Goal: Ask a question: Seek information or help from site administrators or community

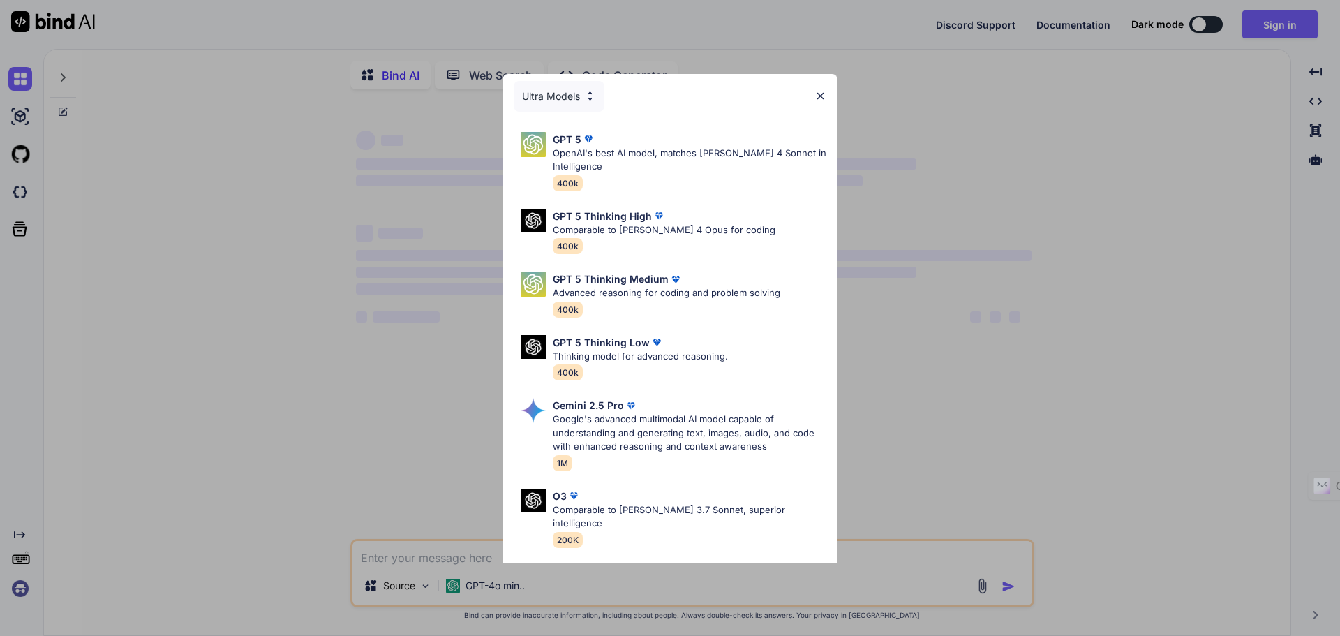
click at [824, 96] on img at bounding box center [821, 96] width 12 height 12
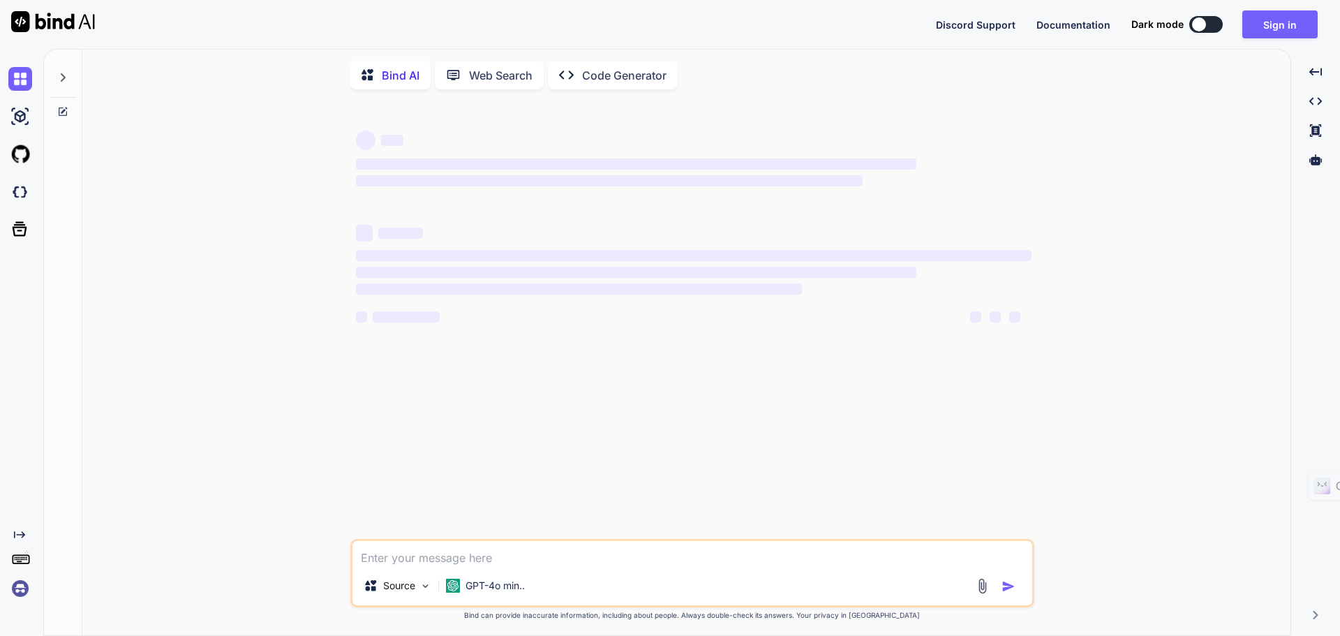
type textarea "x"
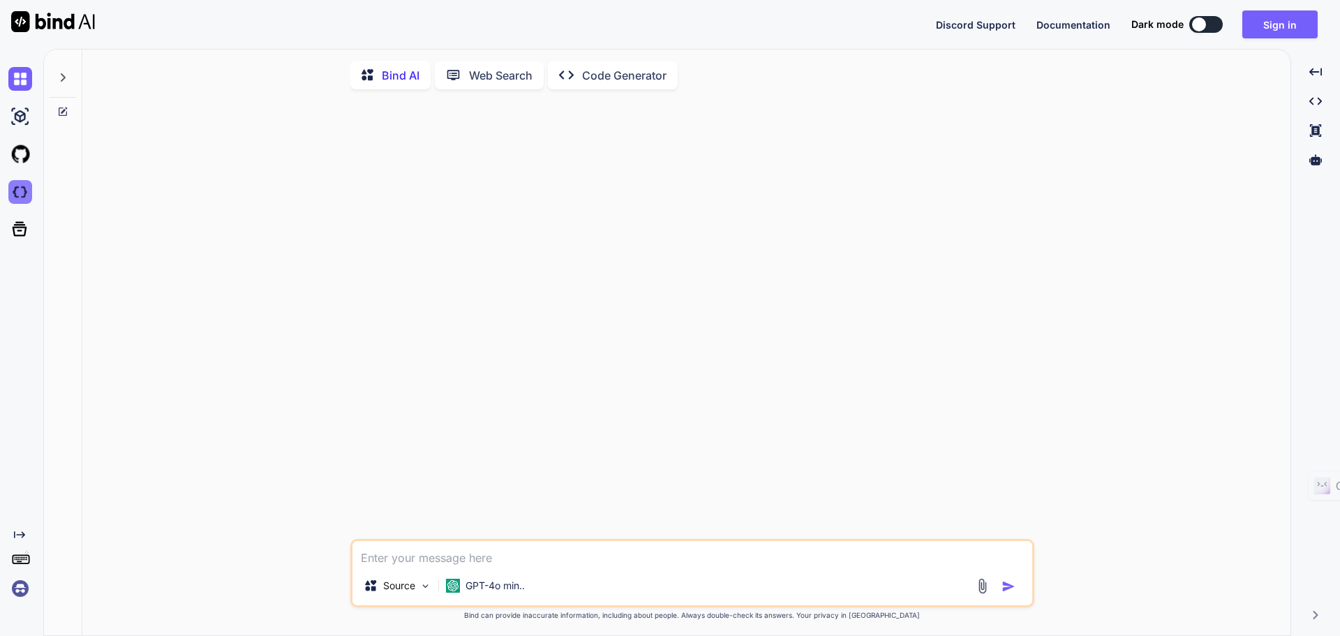
click at [20, 198] on img at bounding box center [20, 192] width 24 height 24
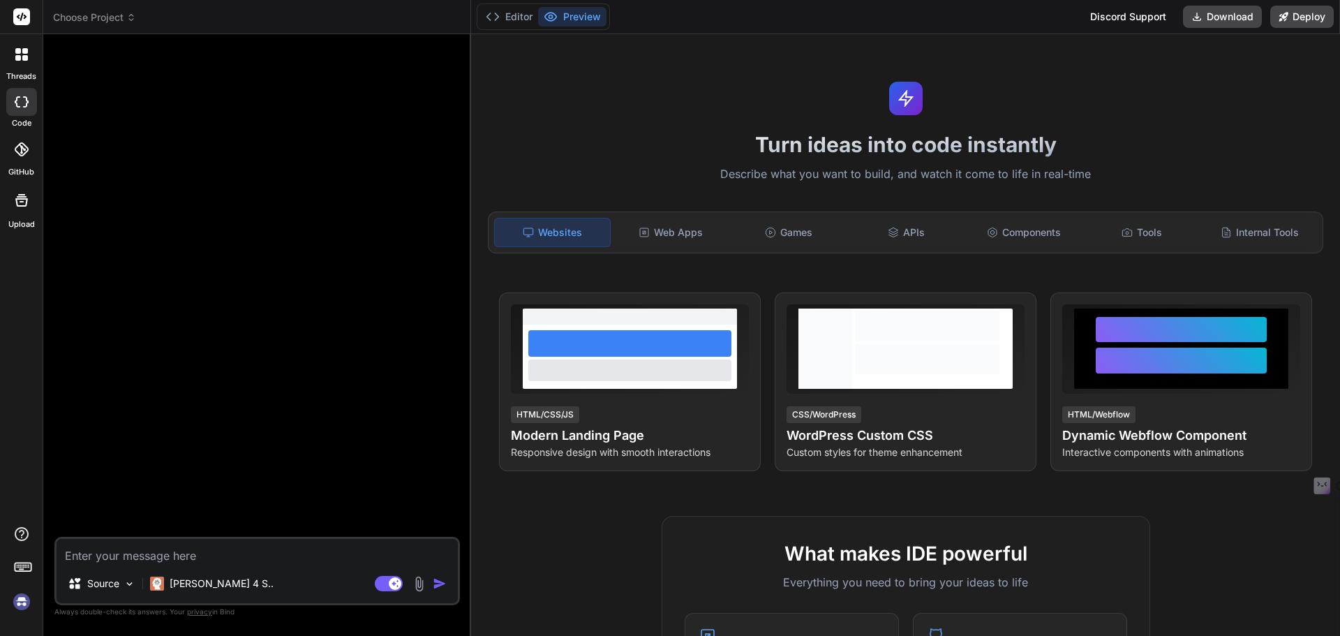
type textarea "x"
click at [211, 558] on textarea at bounding box center [257, 551] width 401 height 25
type textarea "c"
type textarea "x"
type textarea "co"
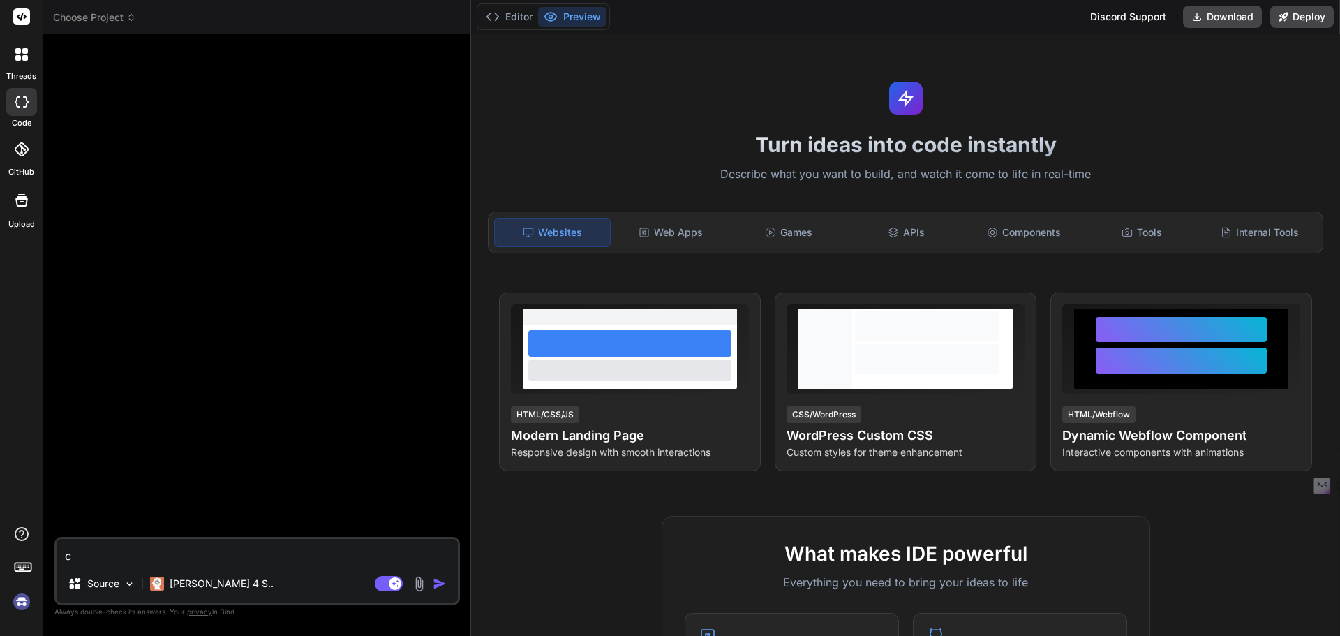
type textarea "x"
type textarea "com"
type textarea "x"
type textarea "come"
type textarea "x"
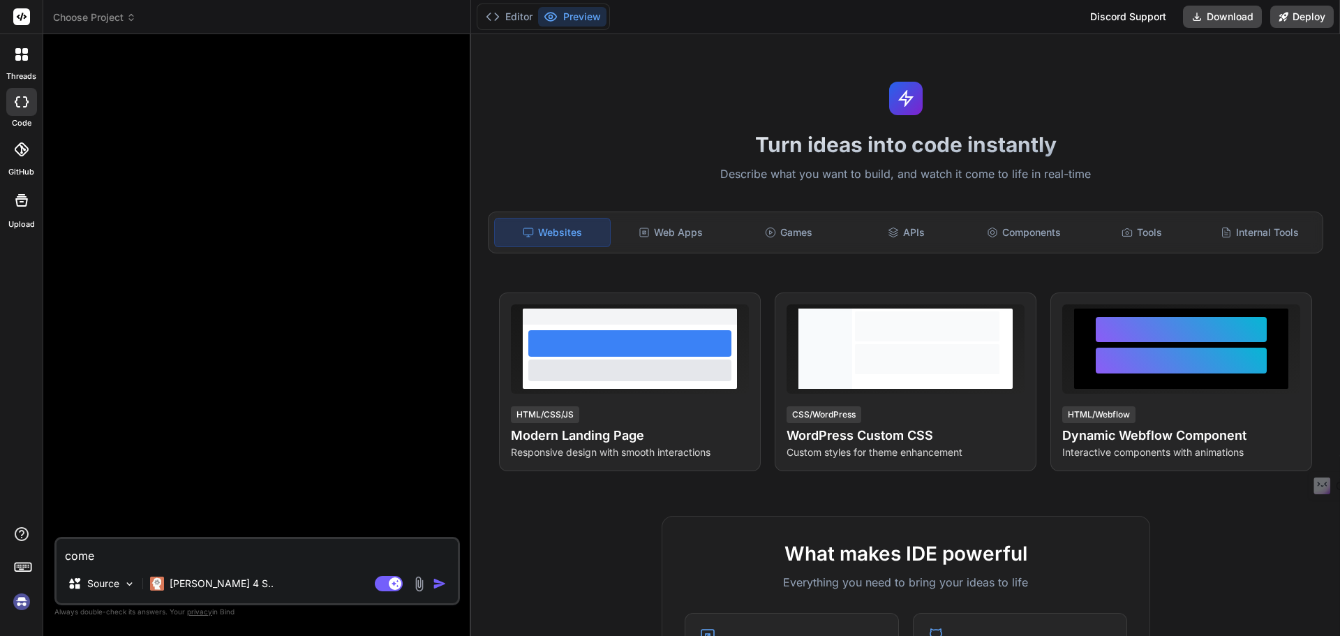
type textarea "come"
type textarea "x"
type textarea "come f"
type textarea "x"
type textarea "come"
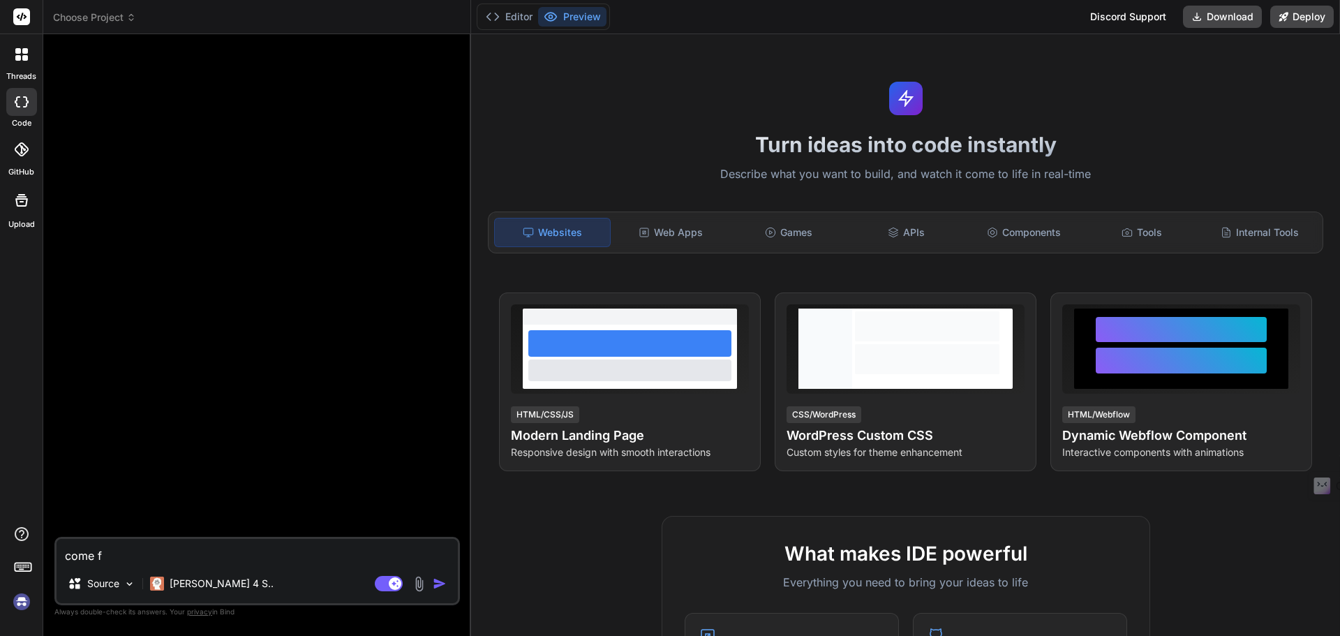
type textarea "x"
type textarea "come p"
type textarea "x"
type textarea "come po"
type textarea "x"
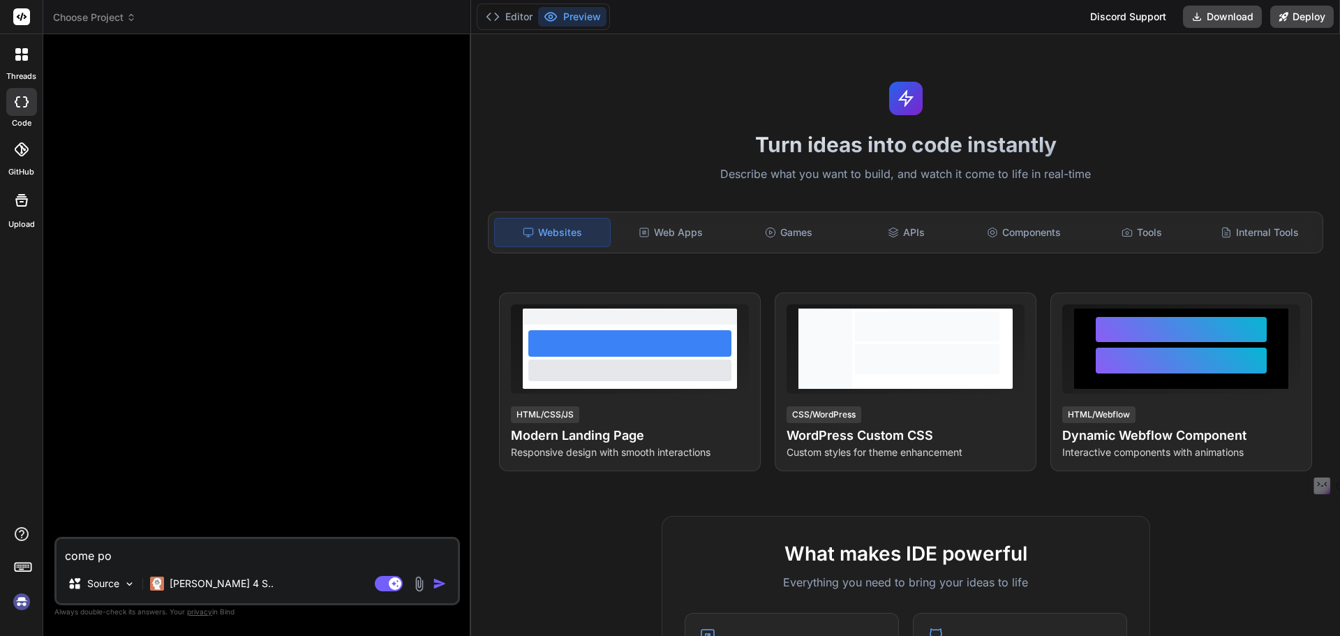
type textarea "come pos"
type textarea "x"
type textarea "come poss"
type textarea "x"
type textarea "come posso"
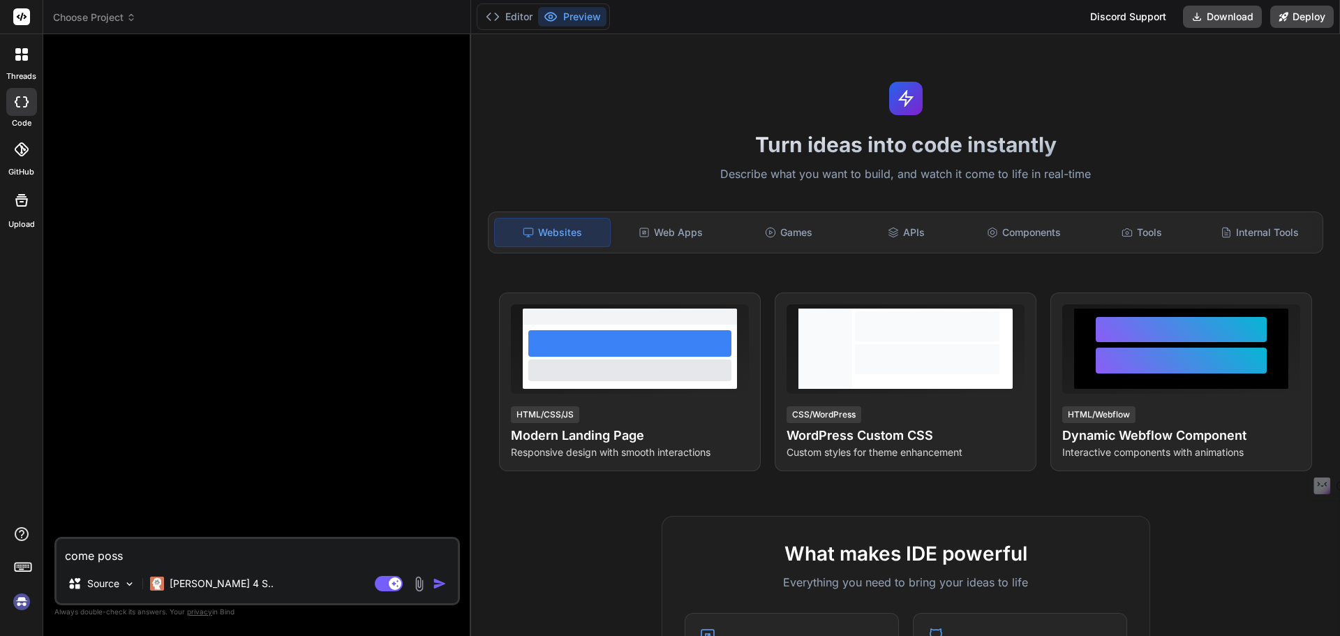
type textarea "x"
type textarea "come posso"
type textarea "x"
type textarea "come posso f"
type textarea "x"
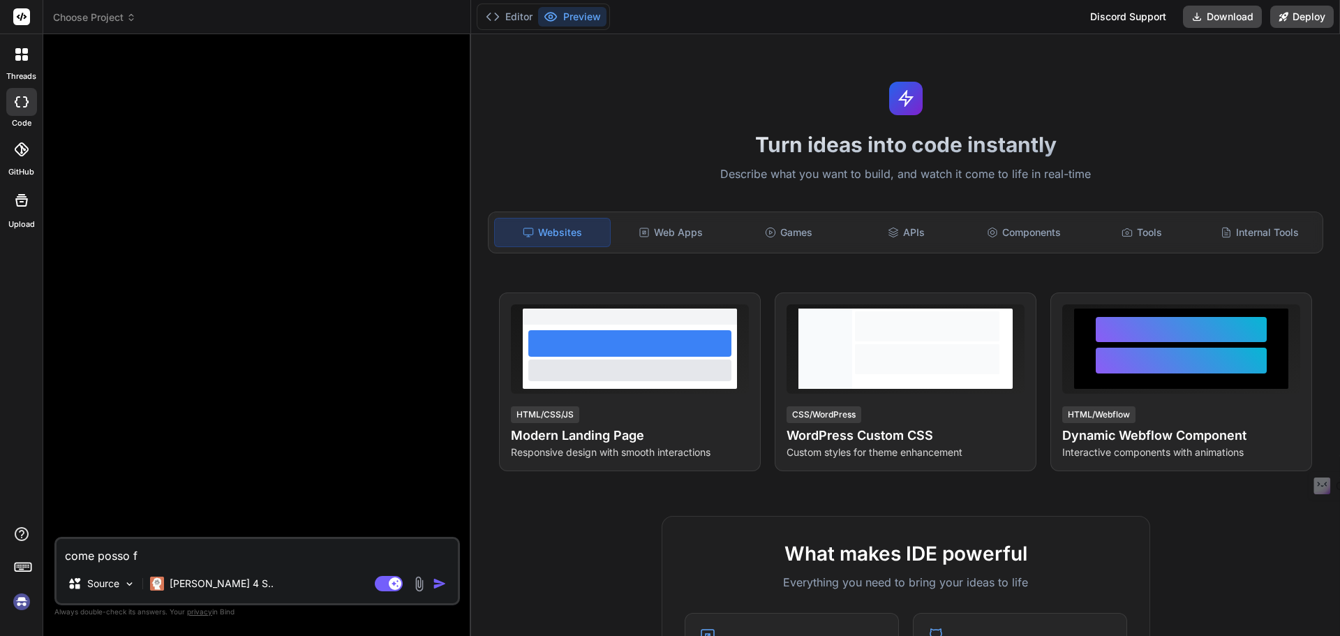
type textarea "come posso fa"
type textarea "x"
type textarea "come posso far"
type textarea "x"
type textarea "come posso fare"
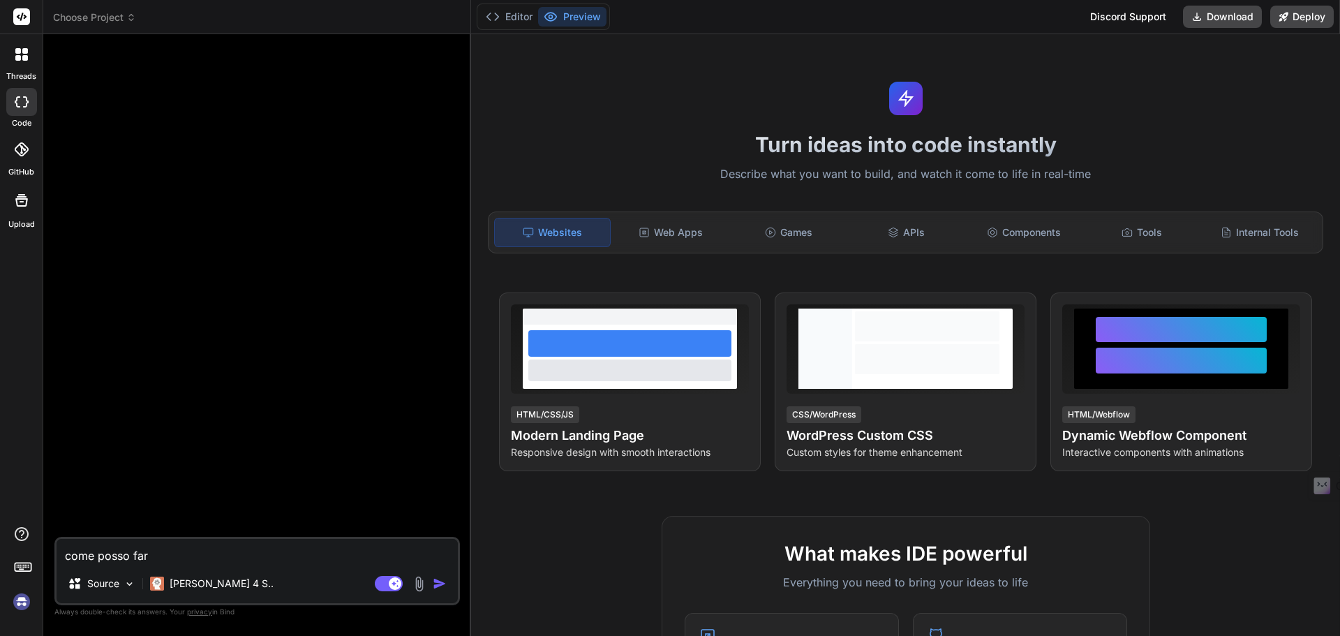
type textarea "x"
type textarea "come posso fare"
type textarea "x"
type textarea "come posso fare p"
type textarea "x"
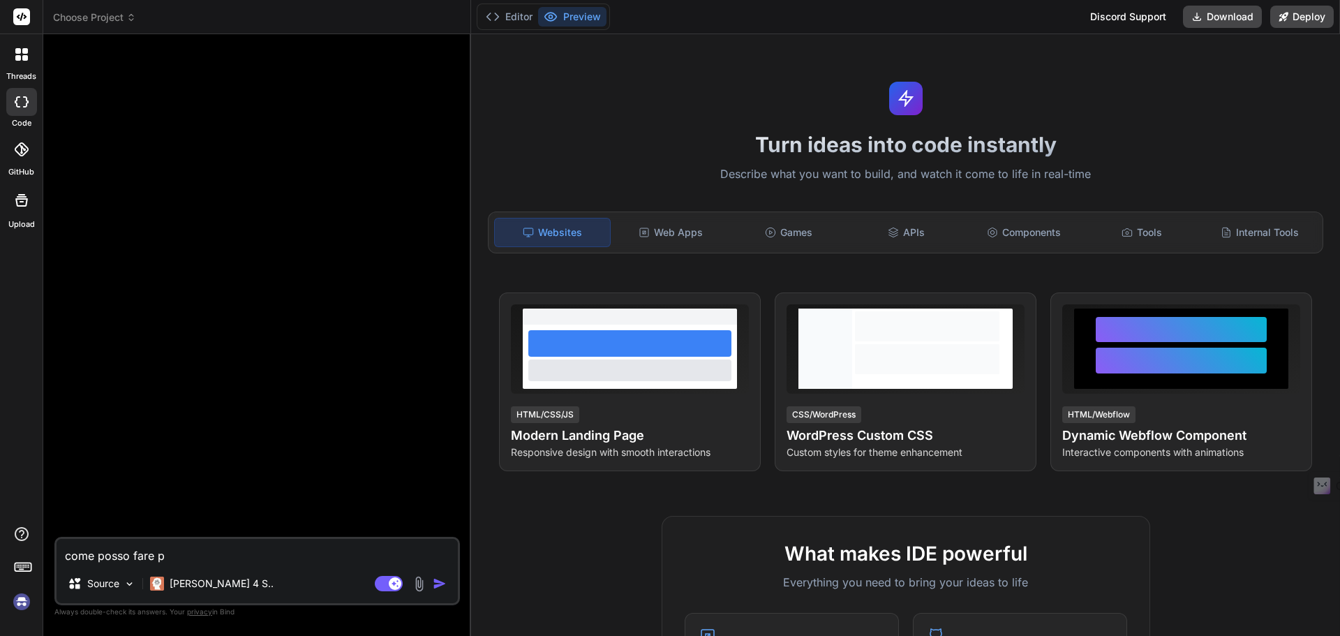
type textarea "come posso fare pe"
type textarea "x"
type textarea "come posso fare per"
type textarea "x"
type textarea "come posso fare per"
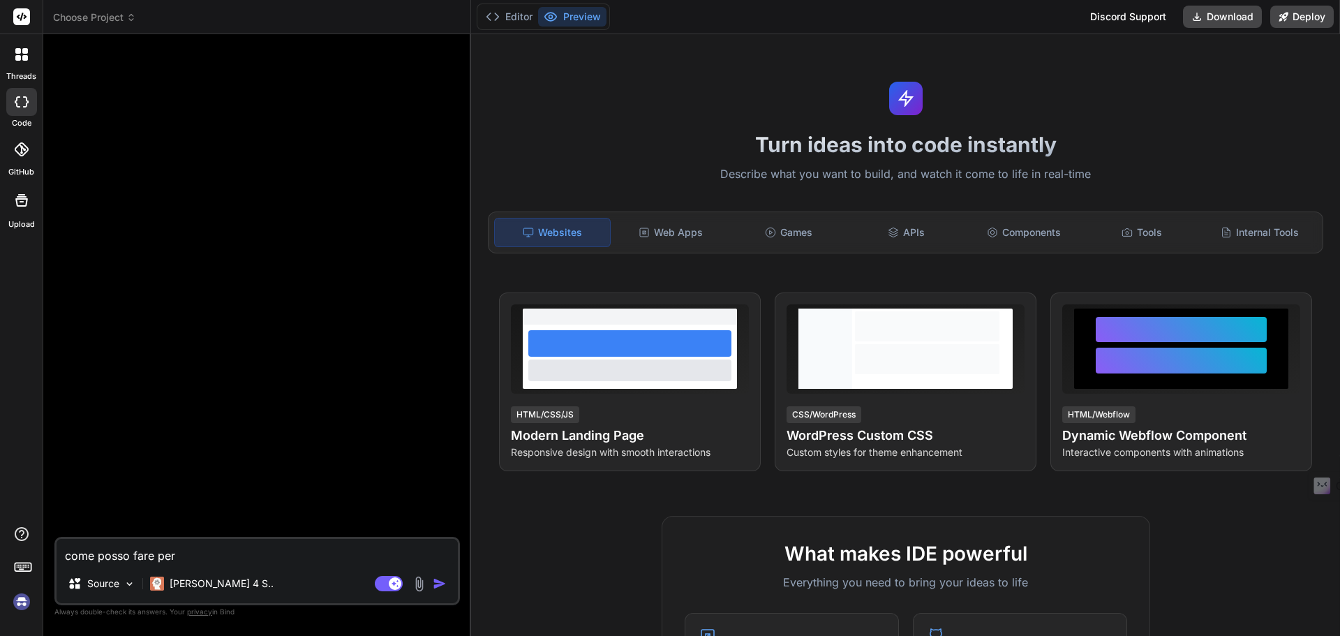
type textarea "x"
type textarea "come posso fare per f"
type textarea "x"
type textarea "come posso fare per fa"
type textarea "x"
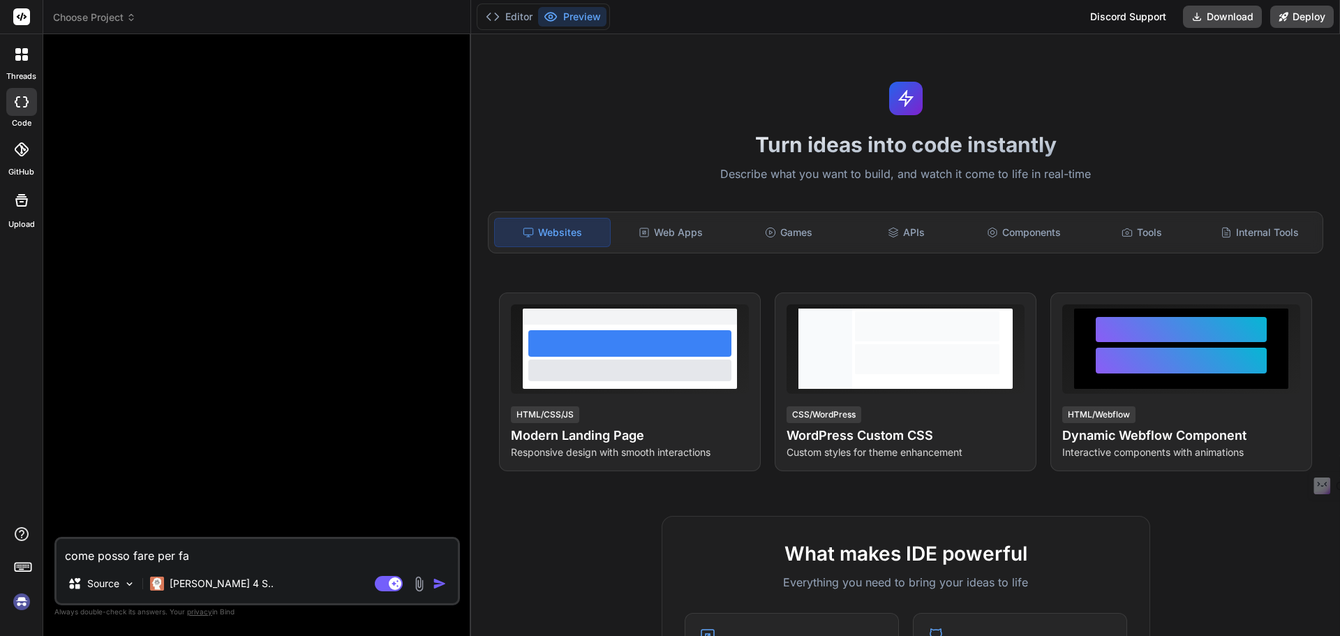
type textarea "come posso fare per far"
type textarea "x"
type textarea "come posso fare per fart"
type textarea "x"
type textarea "come posso fare per farti"
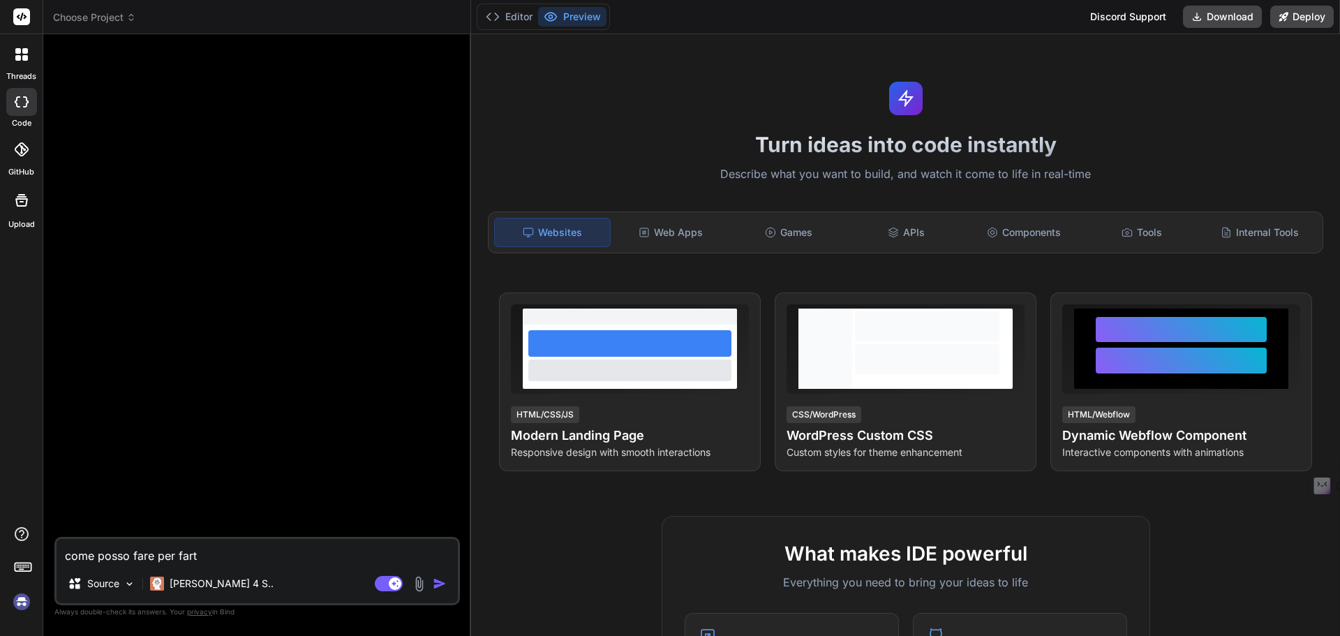
type textarea "x"
type textarea "come posso fare per farti"
type textarea "x"
type textarea "come posso fare per farti c"
type textarea "x"
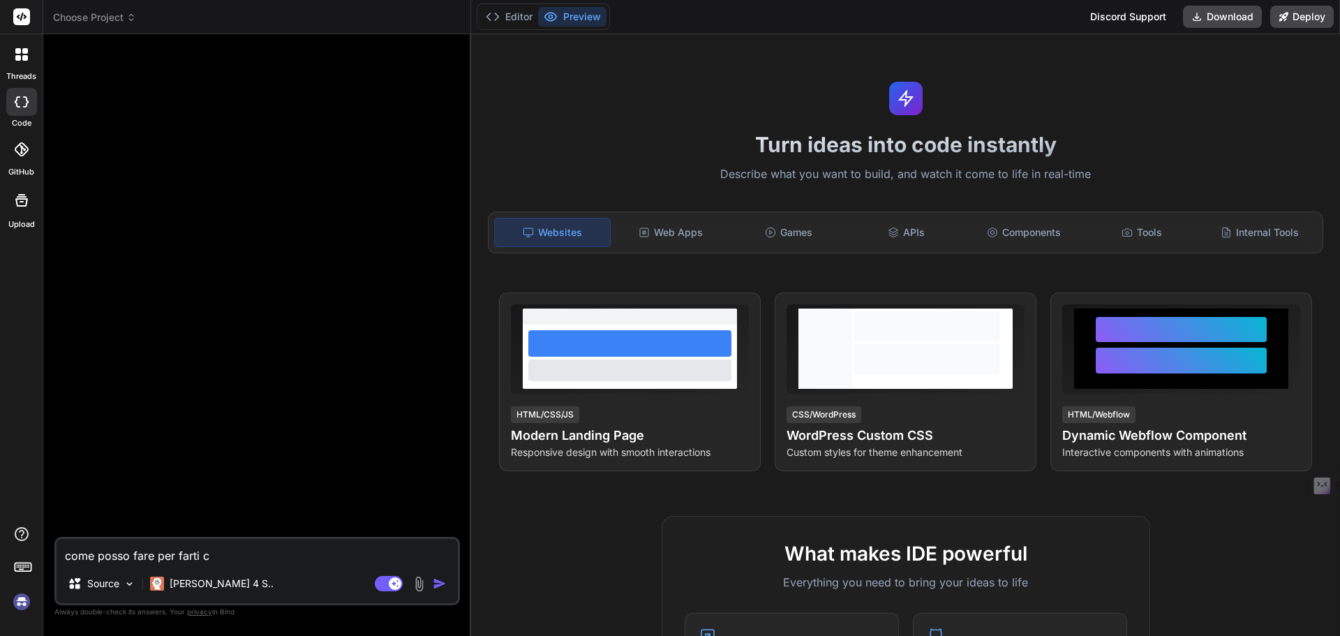
type textarea "come posso fare per farti co"
type textarea "x"
type textarea "come posso fare per farti cop"
type textarea "x"
type textarea "come posso fare per farti copi"
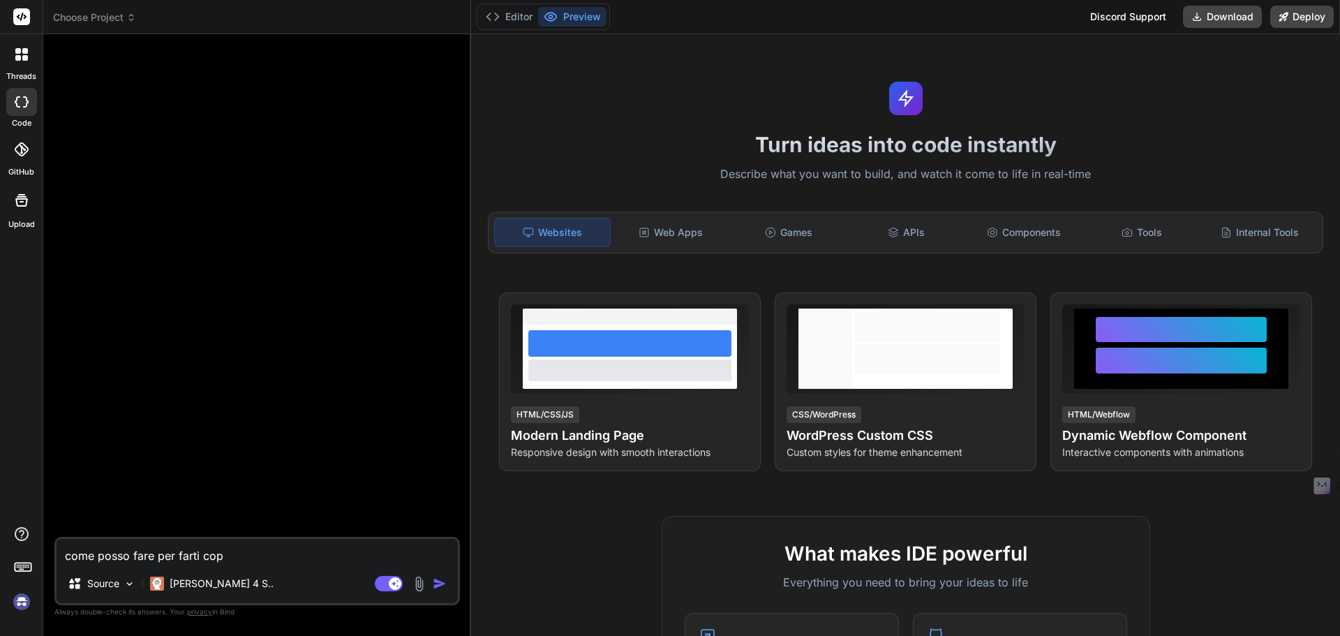
type textarea "x"
type textarea "come posso fare per farti copia"
type textarea "x"
type textarea "come posso fare per farti copiar"
type textarea "x"
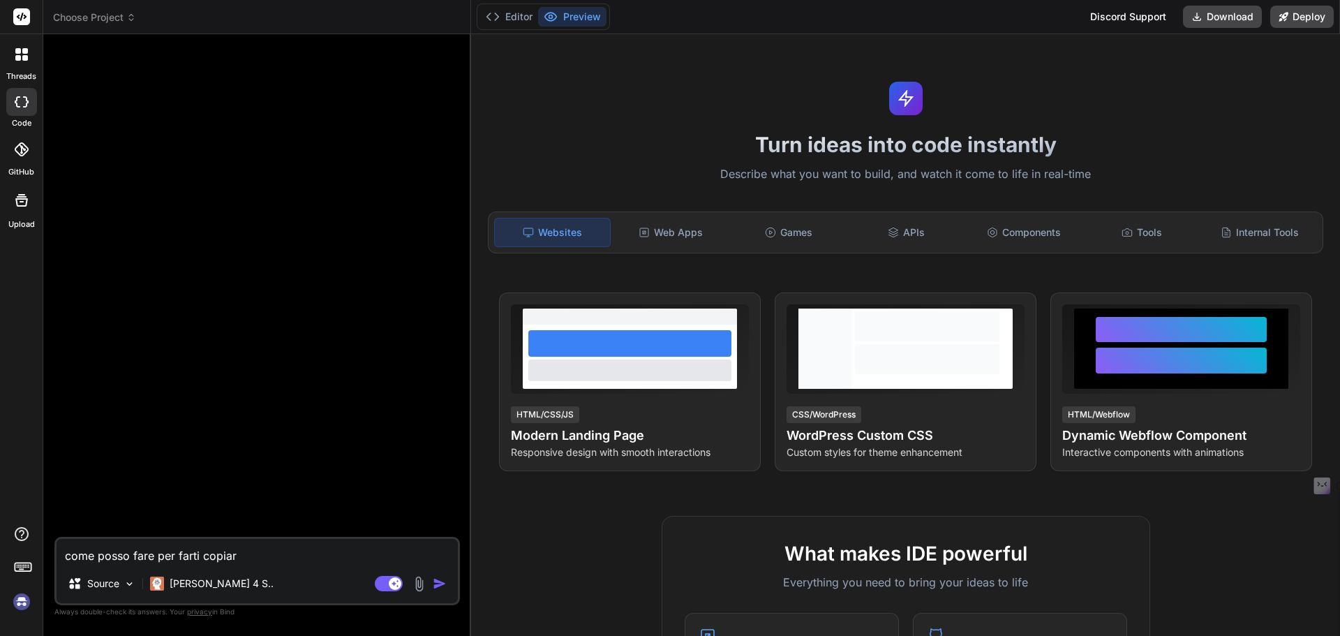
type textarea "come posso fare per farti copiare"
type textarea "x"
type textarea "come posso fare per farti copiare"
type textarea "x"
type textarea "come posso fare per farti copiare u"
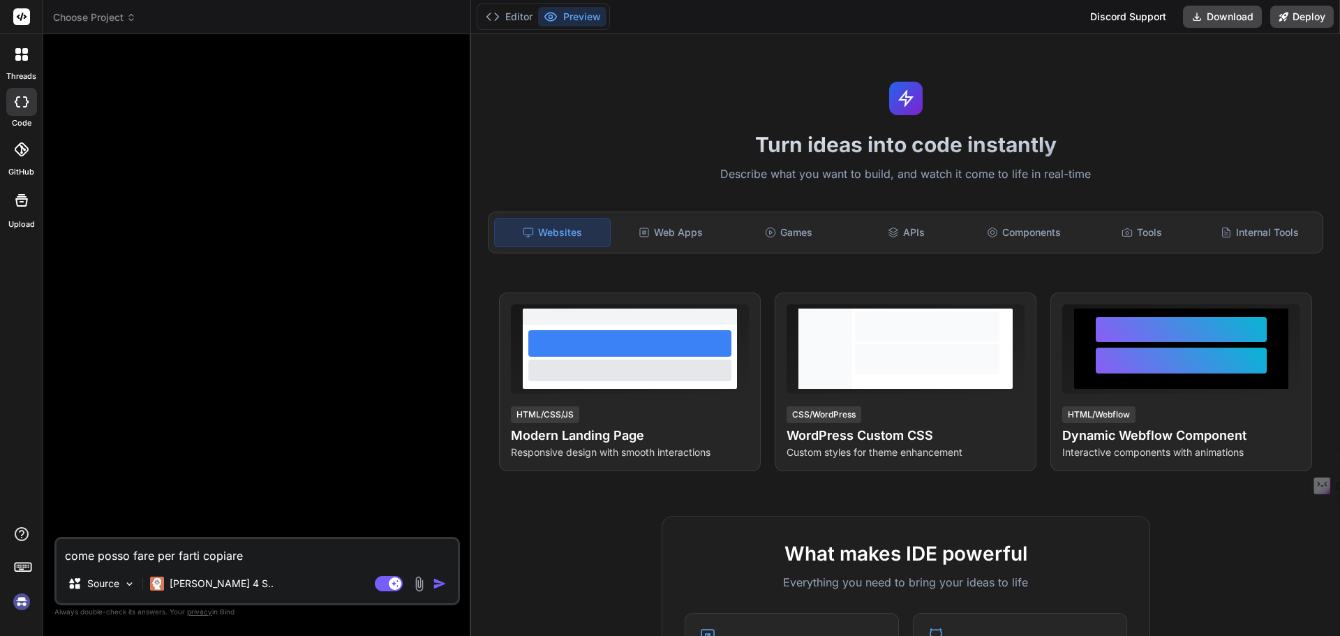
type textarea "x"
type textarea "come posso fare per farti copiare un"
type textarea "x"
type textarea "come posso fare per farti copiare un"
type textarea "x"
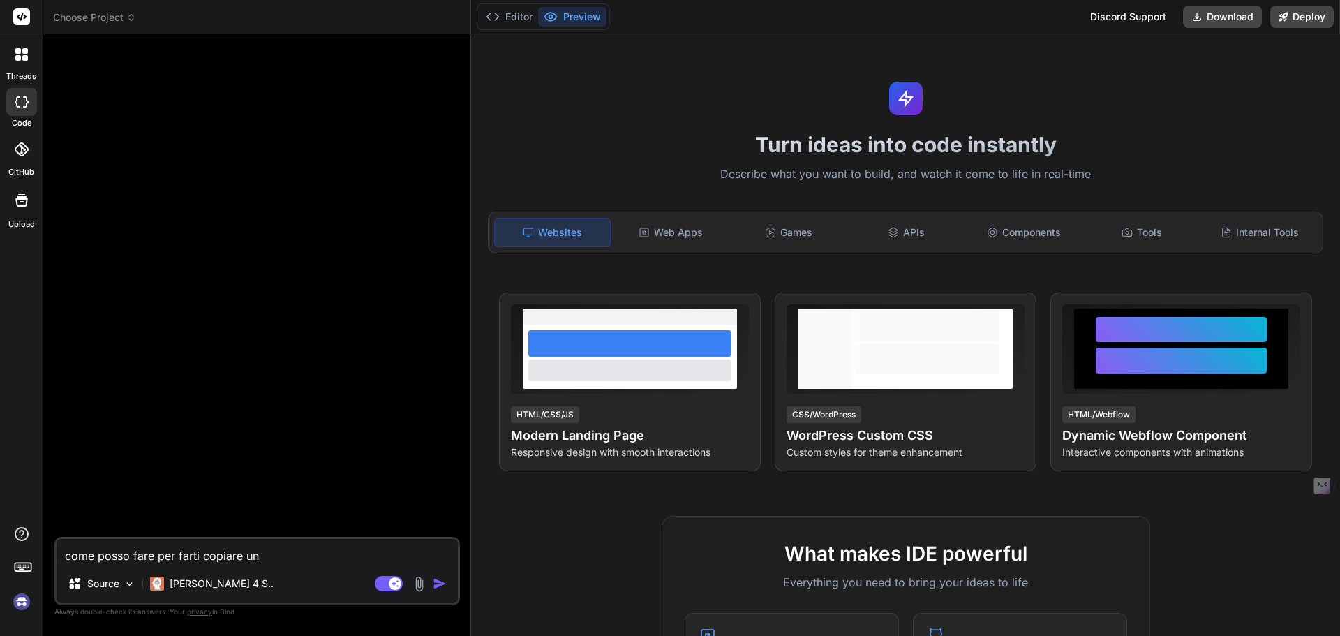
type textarea "come posso fare per farti copiare un p"
type textarea "x"
type textarea "come posso fare per farti copiare un pr"
type textarea "x"
type textarea "come posso fare per farti copiare un pro"
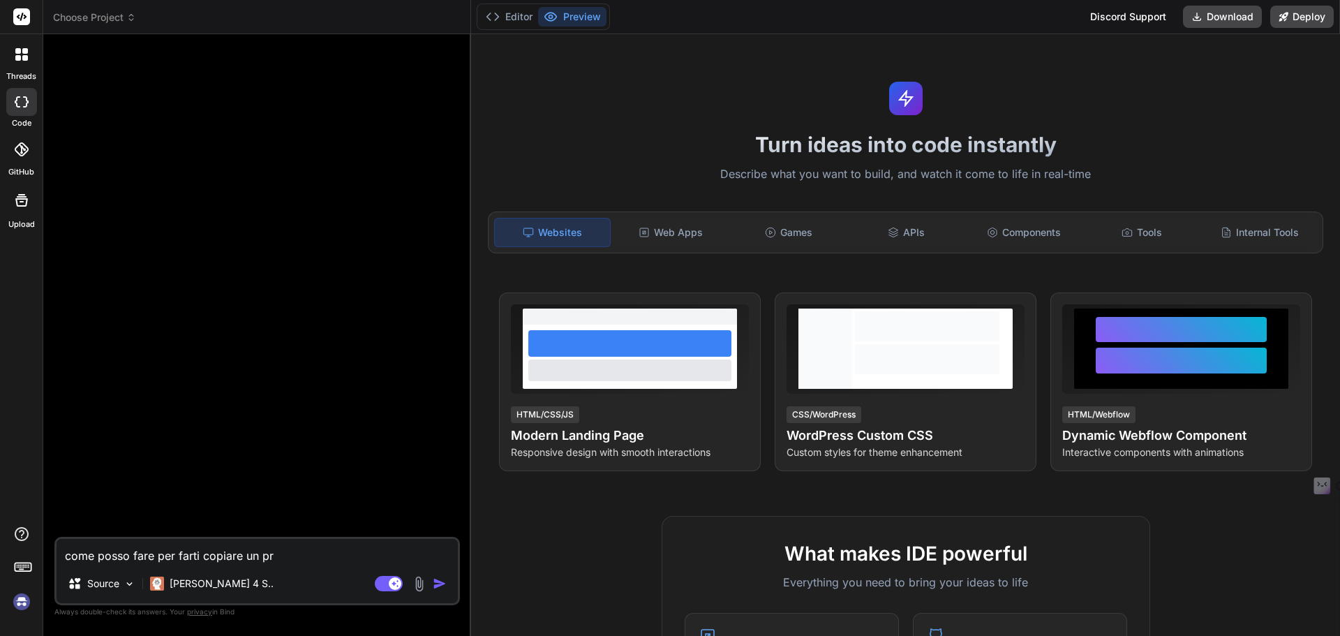
type textarea "x"
type textarea "come posso fare per farti copiare un prog"
type textarea "x"
type textarea "come posso fare per farti copiare un proge"
type textarea "x"
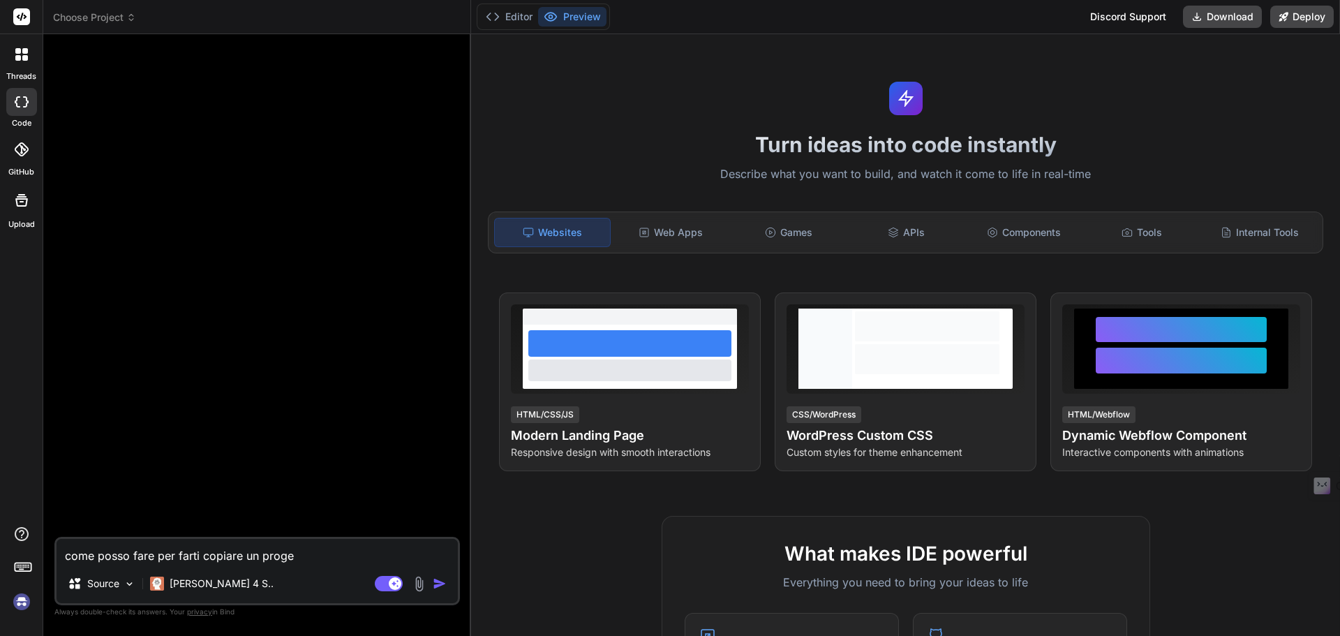
type textarea "come posso fare per farti copiare un proget"
type textarea "x"
type textarea "come posso fare per farti copiare un progett"
type textarea "x"
type textarea "come posso fare per farti copiare un progetto"
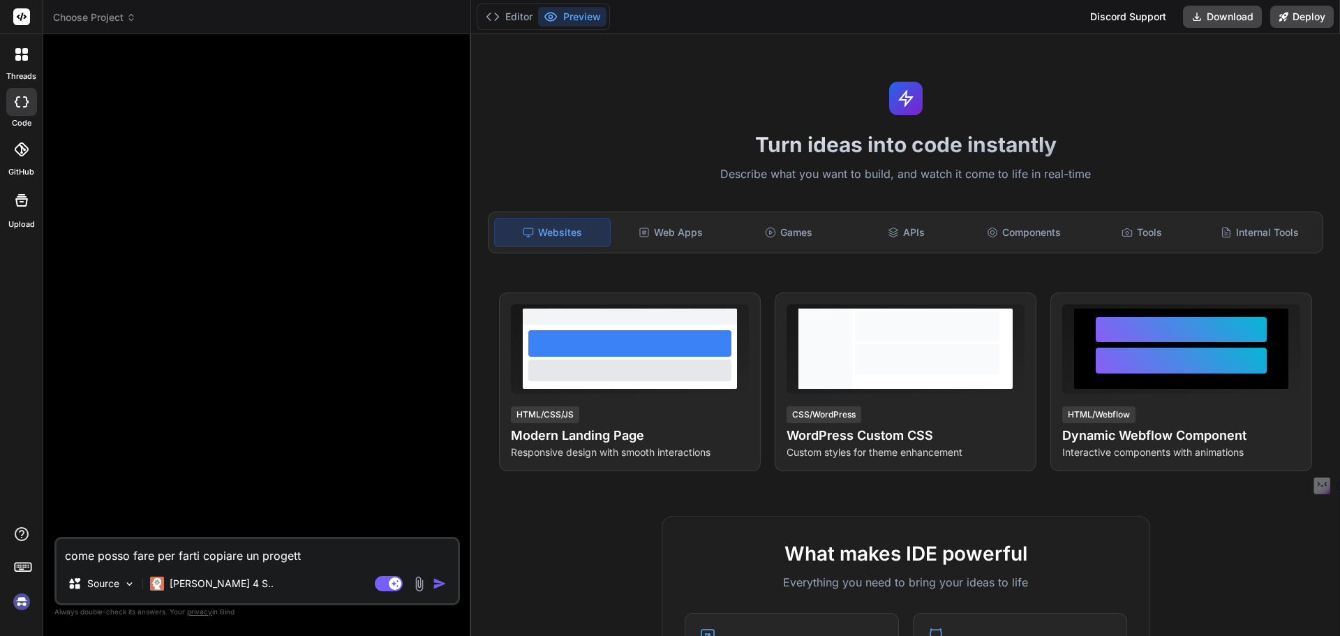
type textarea "x"
type textarea "come posso fare per farti copiare un progetto"
type textarea "x"
type textarea "come posso fare per farti copiare un progetto i"
type textarea "x"
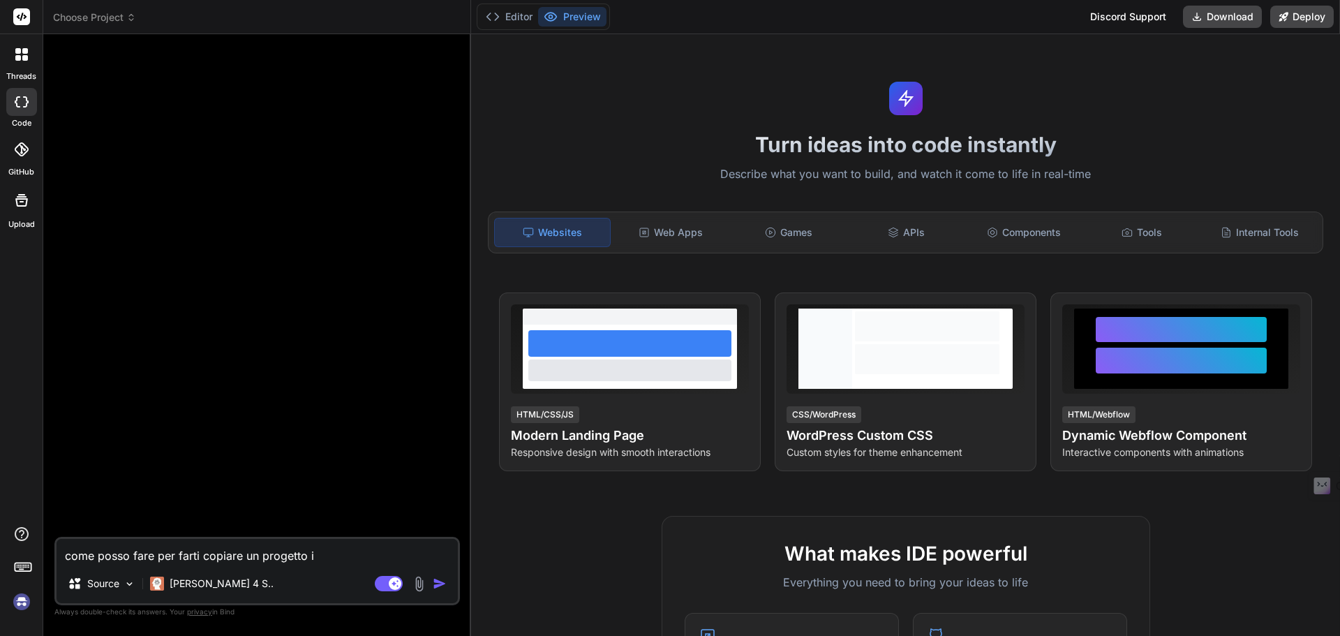
type textarea "come posso fare per farti copiare un progetto in"
type textarea "x"
type textarea "come posso fare per farti copiare un progetto in"
type textarea "x"
type textarea "come posso fare per farti copiare un progetto in f"
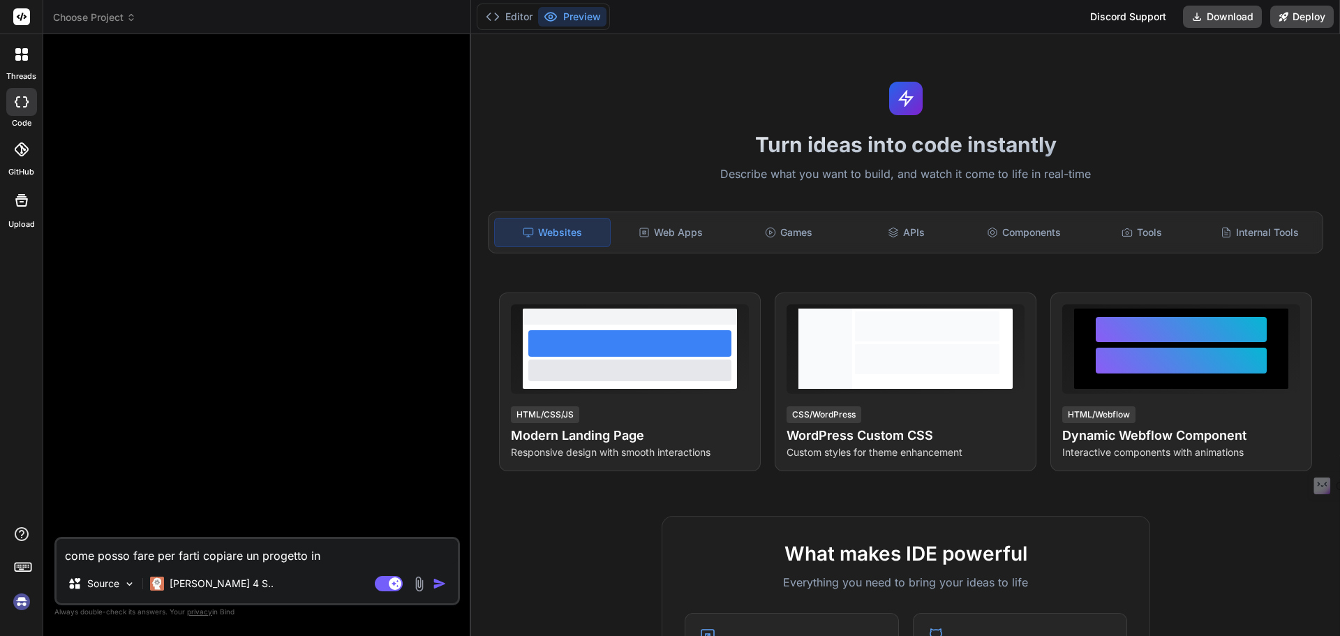
type textarea "x"
type textarea "come posso fare per farti copiare un progetto in fl"
type textarea "x"
type textarea "come posso fare per farti copiare un progetto in flu"
type textarea "x"
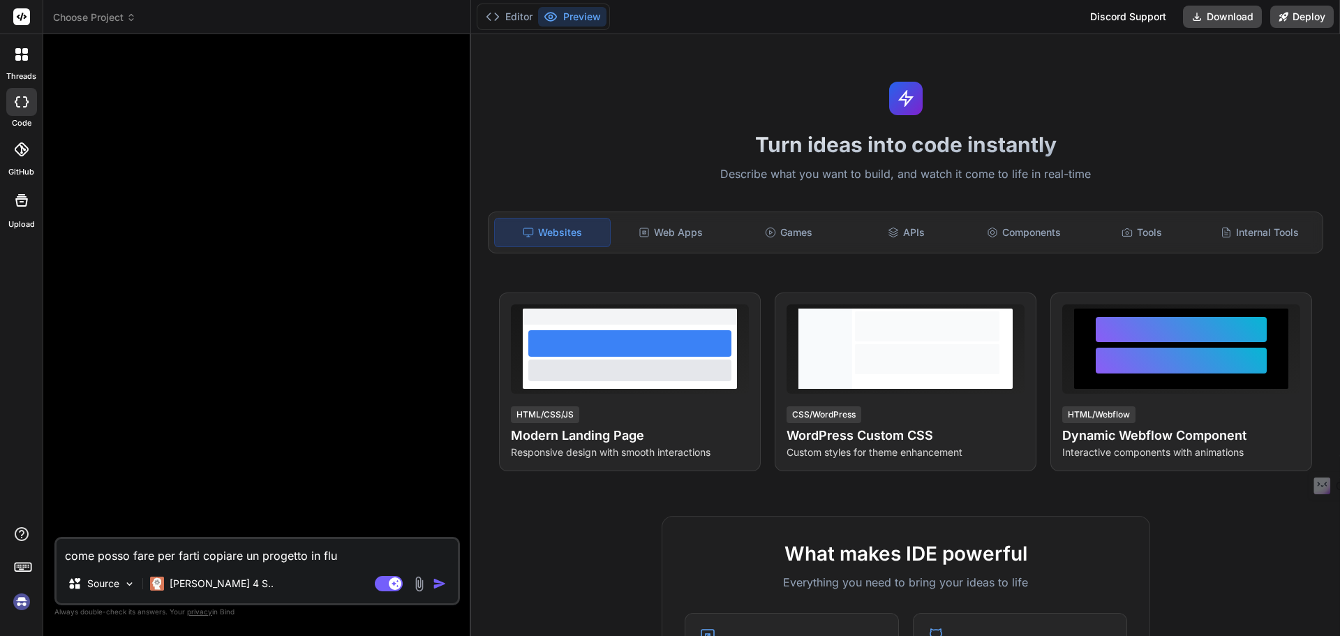
type textarea "come posso fare per farti copiare un progetto in flut"
type textarea "x"
type textarea "come posso fare per farti copiare un progetto in flutt"
type textarea "x"
type textarea "come posso fare per farti copiare un progetto in flutte"
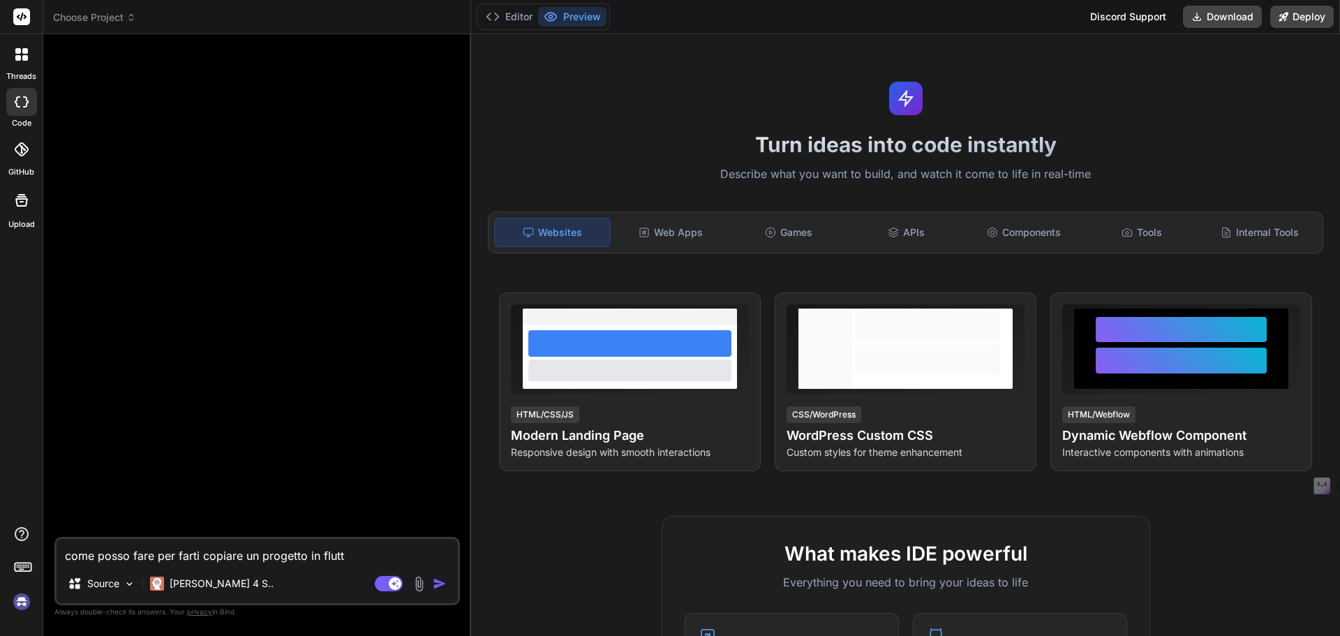
type textarea "x"
type textarea "come posso fare per farti copiare un progetto in flutter"
type textarea "x"
type textarea "come posso fare per farti copiare un progetto in flutter"
type textarea "x"
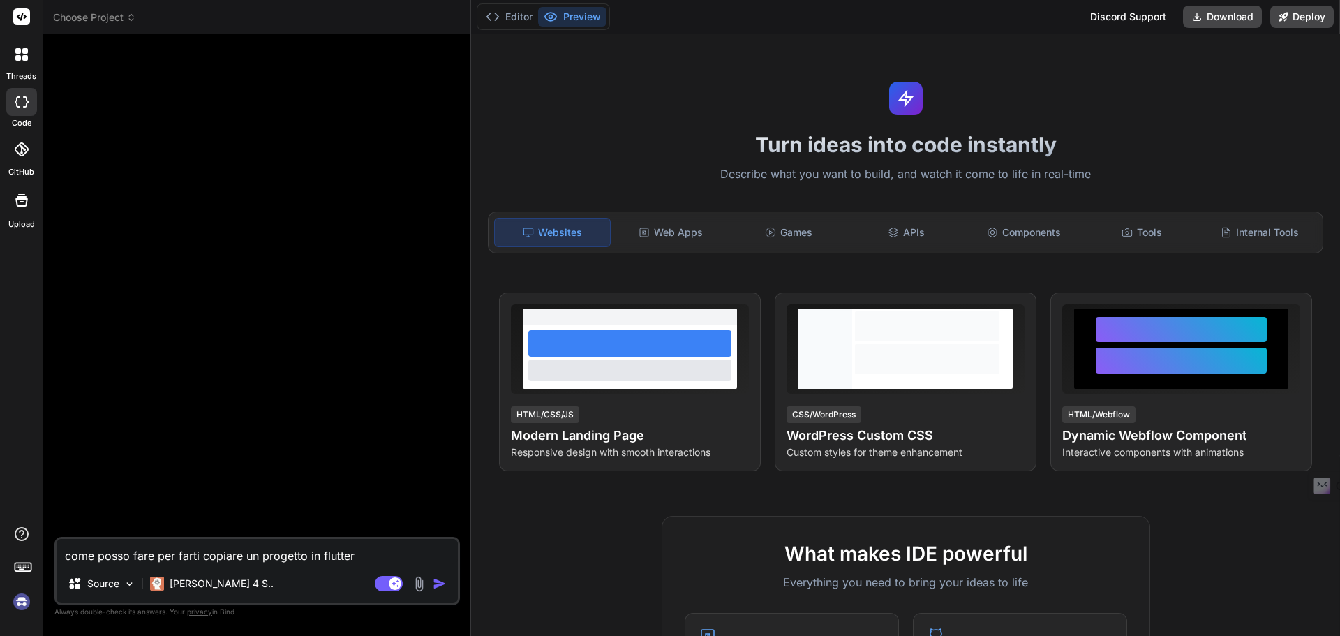
type textarea "come posso fare per farti copiare un progetto in flutter p"
type textarea "x"
type textarea "come posso fare per farti copiare un progetto in flutter pe"
type textarea "x"
type textarea "come posso fare per farti copiare un progetto in flutter per"
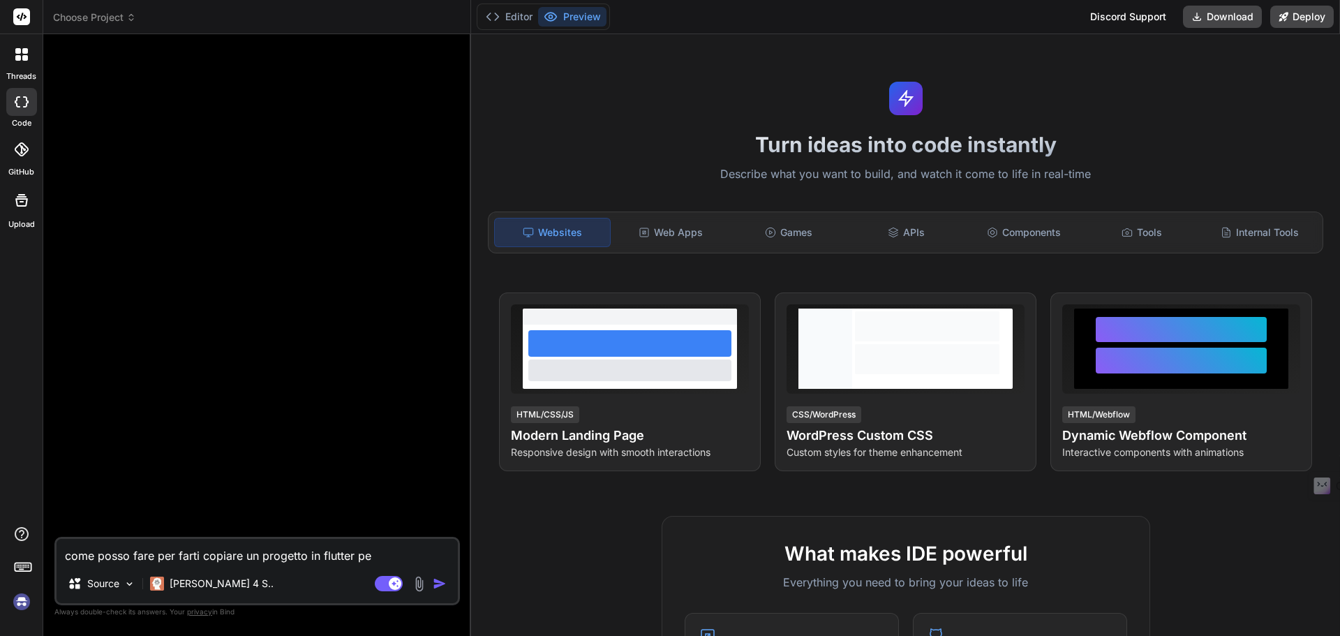
type textarea "x"
type textarea "come posso fare per farti copiare un progetto in flutter per"
type textarea "x"
type textarea "come posso fare per farti copiare un progetto in flutter per f"
type textarea "x"
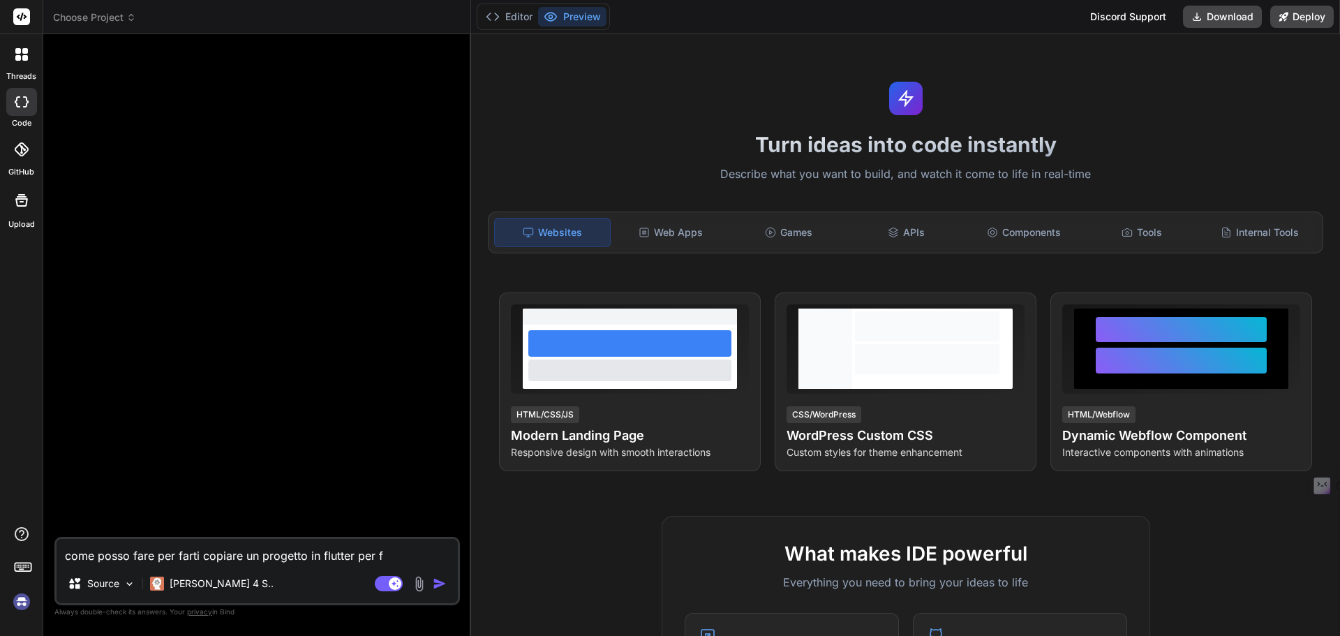
type textarea "come posso fare per farti copiare un progetto in flutter per fi"
type textarea "x"
type textarea "come posso fare per farti copiare un progetto in flutter per fil"
type textarea "x"
type textarea "come posso fare per farti copiare un progetto in flutter per filo"
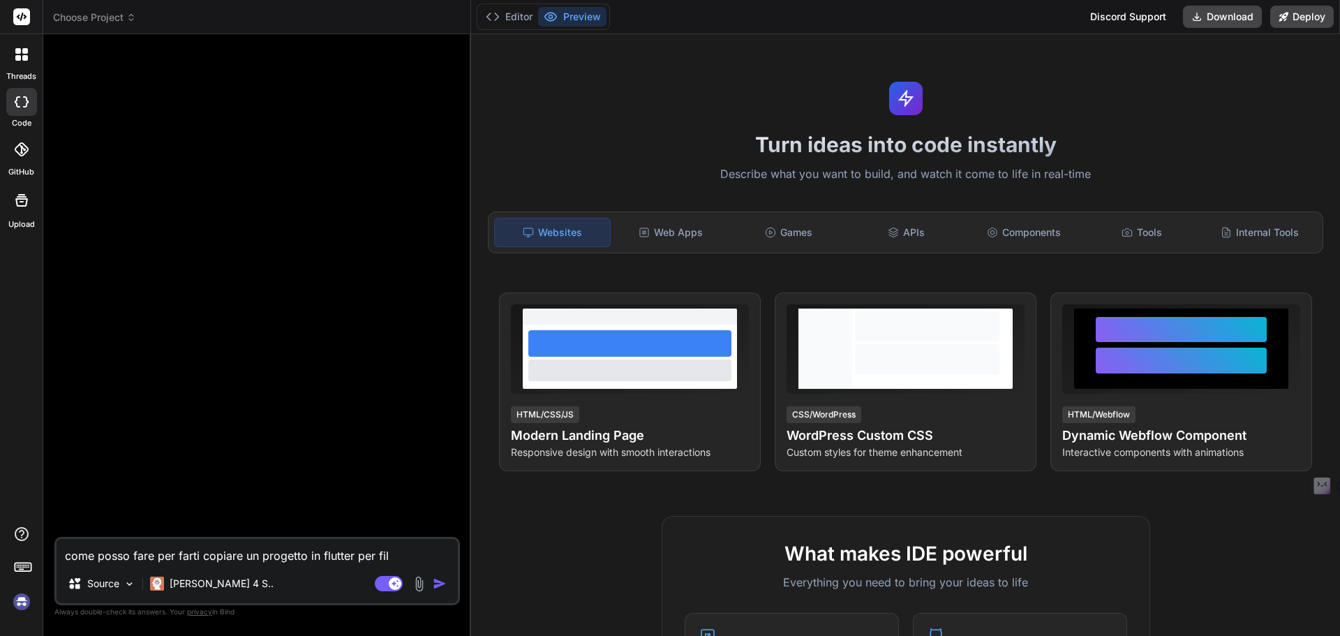
type textarea "x"
type textarea "come posso fare per farti copiare un progetto in flutter per filo"
type textarea "x"
type textarea "come posso fare per farti copiare un progetto in flutter per filo e"
type textarea "x"
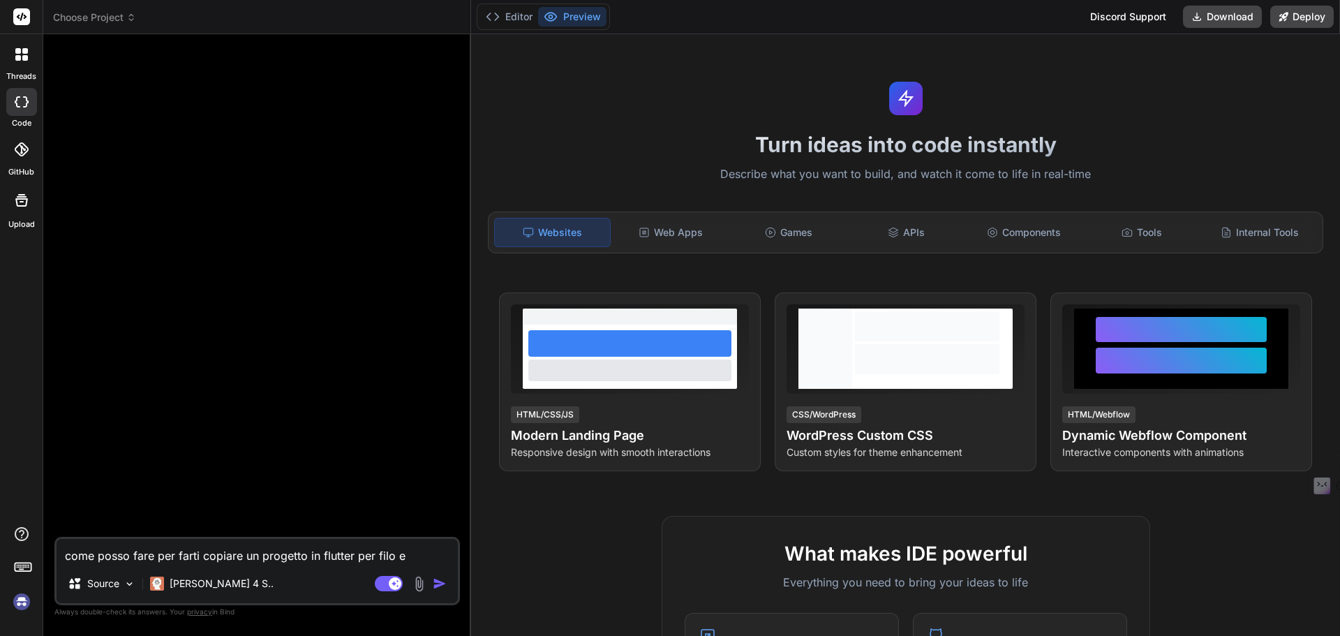
type textarea "come posso fare per farti copiare un progetto in flutter per filo e"
type textarea "x"
type textarea "come posso fare per farti copiare un progetto in flutter per filo e p"
type textarea "x"
type textarea "come posso fare per farti copiare un progetto in flutter per filo e pe"
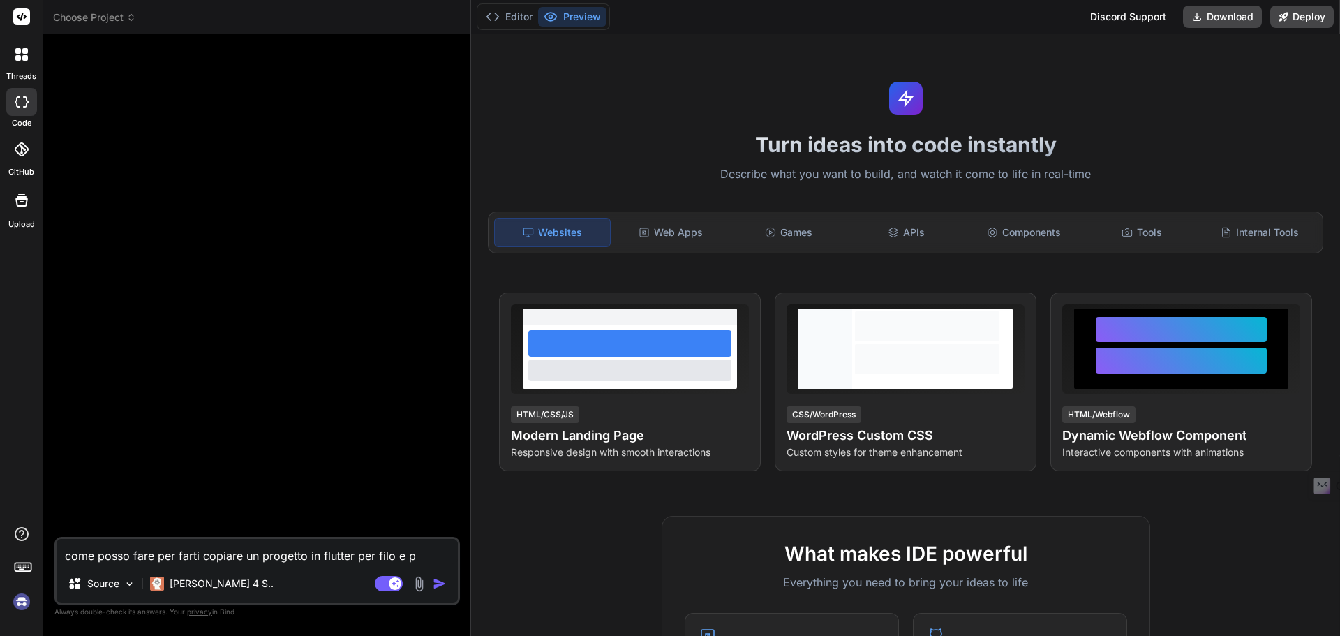
type textarea "x"
type textarea "come posso fare per farti copiare un progetto in flutter per filo e per"
type textarea "x"
type textarea "come posso fare per farti copiare un progetto in flutter per filo e per"
type textarea "x"
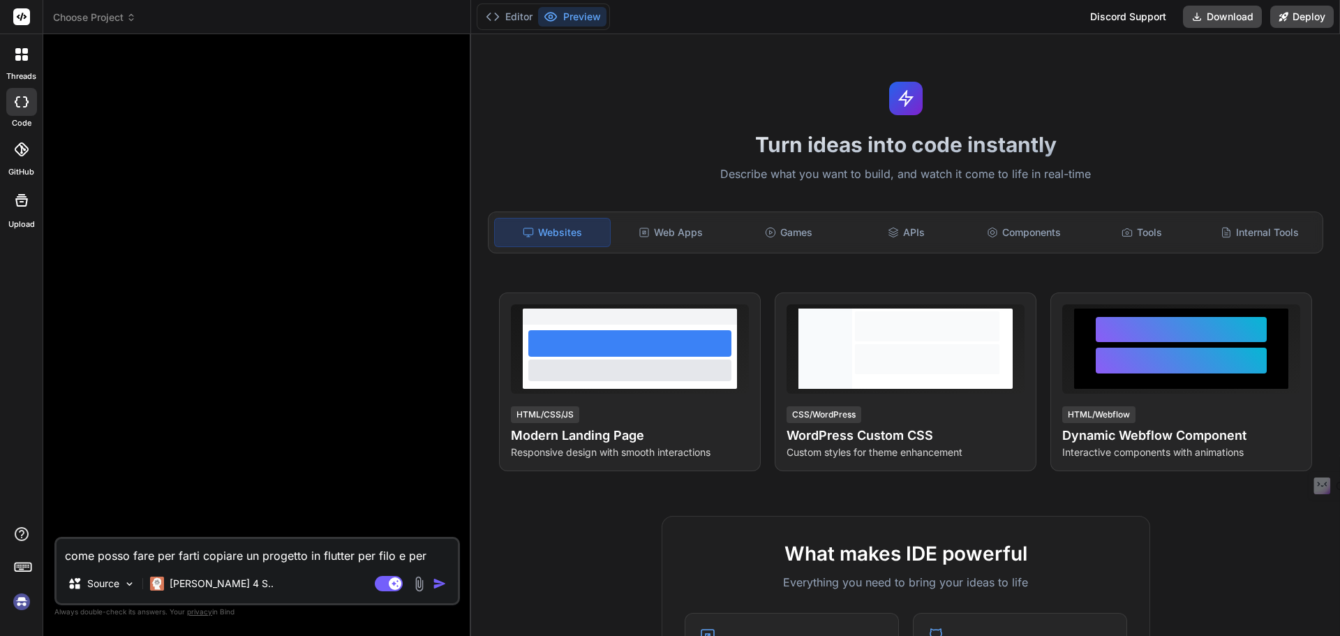
type textarea "come posso fare per farti copiare un progetto in flutter per filo e per s"
type textarea "x"
type textarea "come posso fare per farti copiare un progetto in flutter per filo e per se"
type textarea "x"
type textarea "come posso fare per farti copiare un progetto in flutter per filo e per seg"
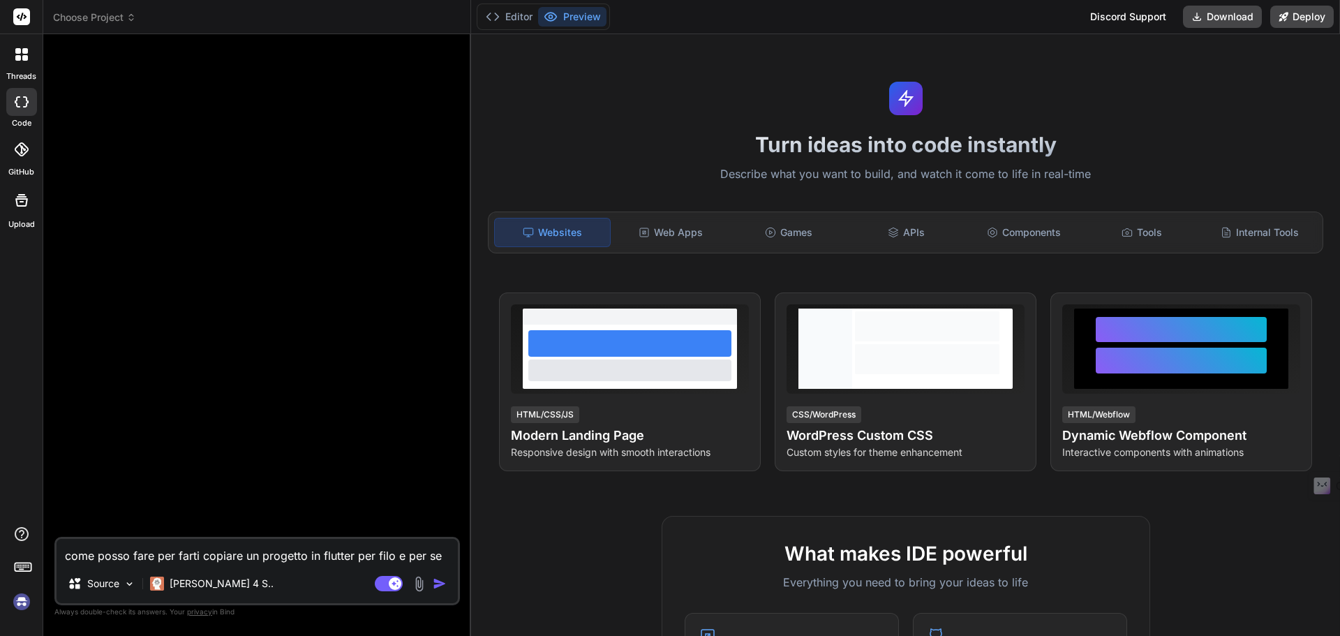
type textarea "x"
type textarea "come posso fare per farti copiare un progetto in flutter per filo e per segn"
type textarea "x"
type textarea "come posso fare per farti copiare un progetto in flutter per filo e per segno"
type textarea "x"
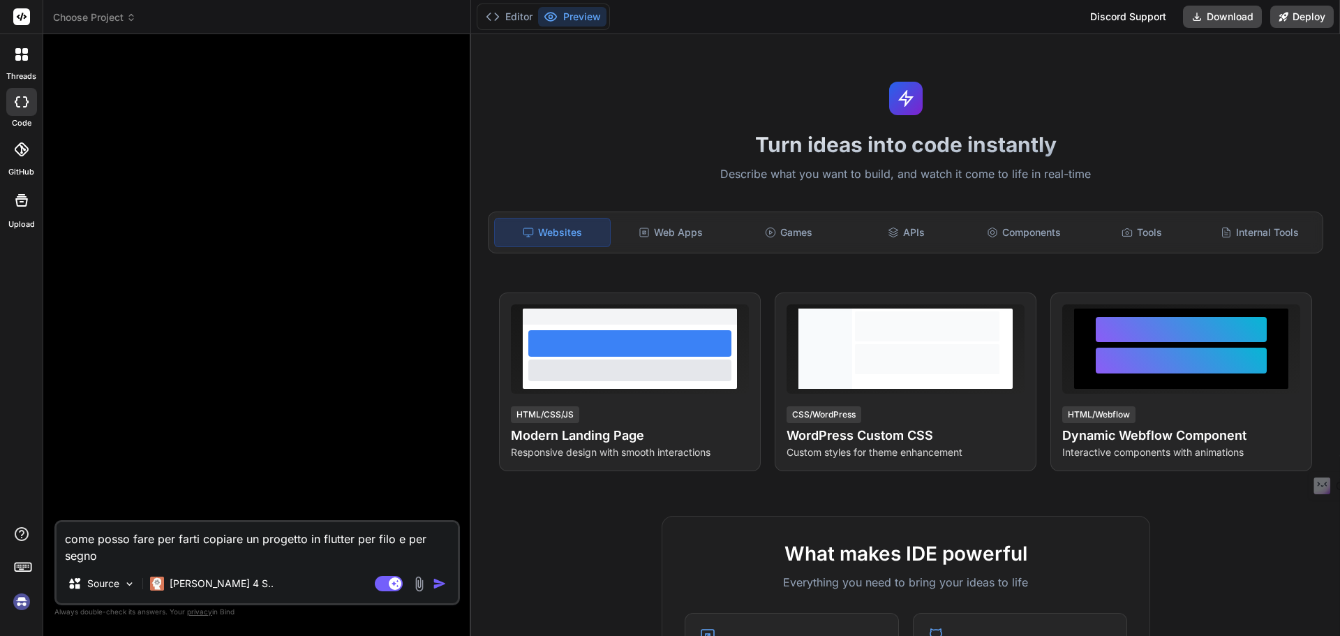
type textarea "come posso fare per farti copiare un progetto in flutter per filo e per segno?"
type textarea "x"
drag, startPoint x: 203, startPoint y: 538, endPoint x: 239, endPoint y: 538, distance: 35.6
click at [239, 538] on textarea "come posso fare per farti copiare un progetto in flutter per filo e per segno?" at bounding box center [257, 543] width 401 height 42
type textarea "come posso fare per farti r un progetto in flutter per filo e per segno?"
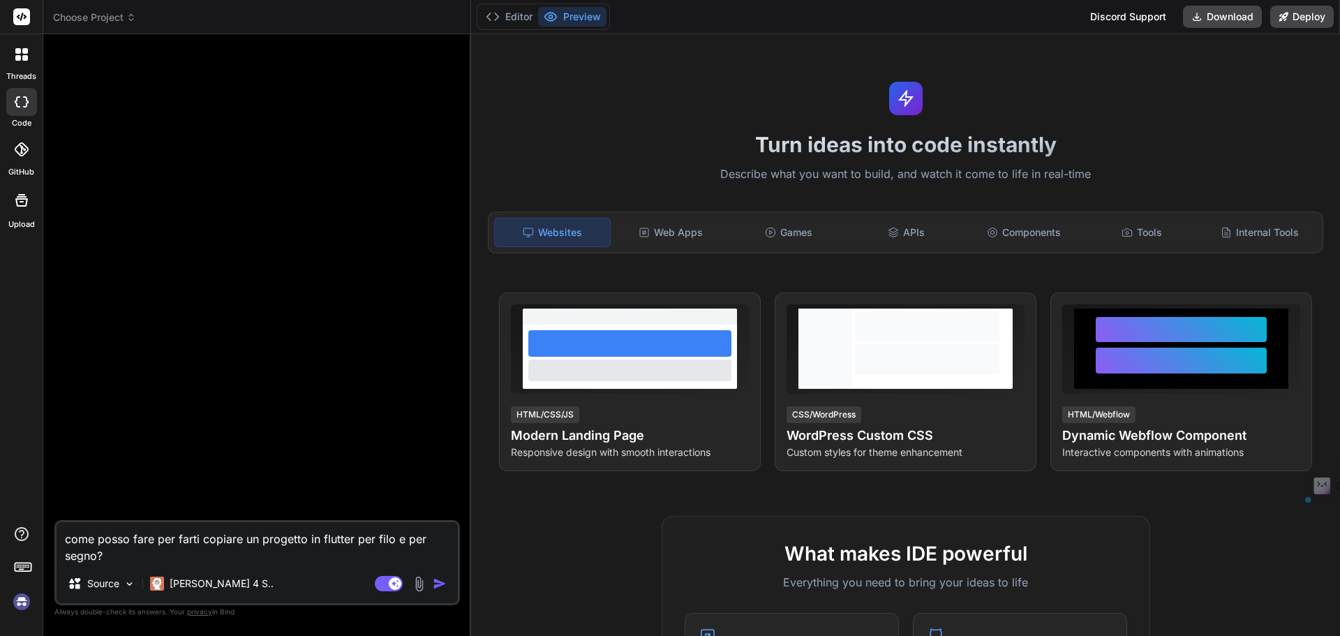
type textarea "x"
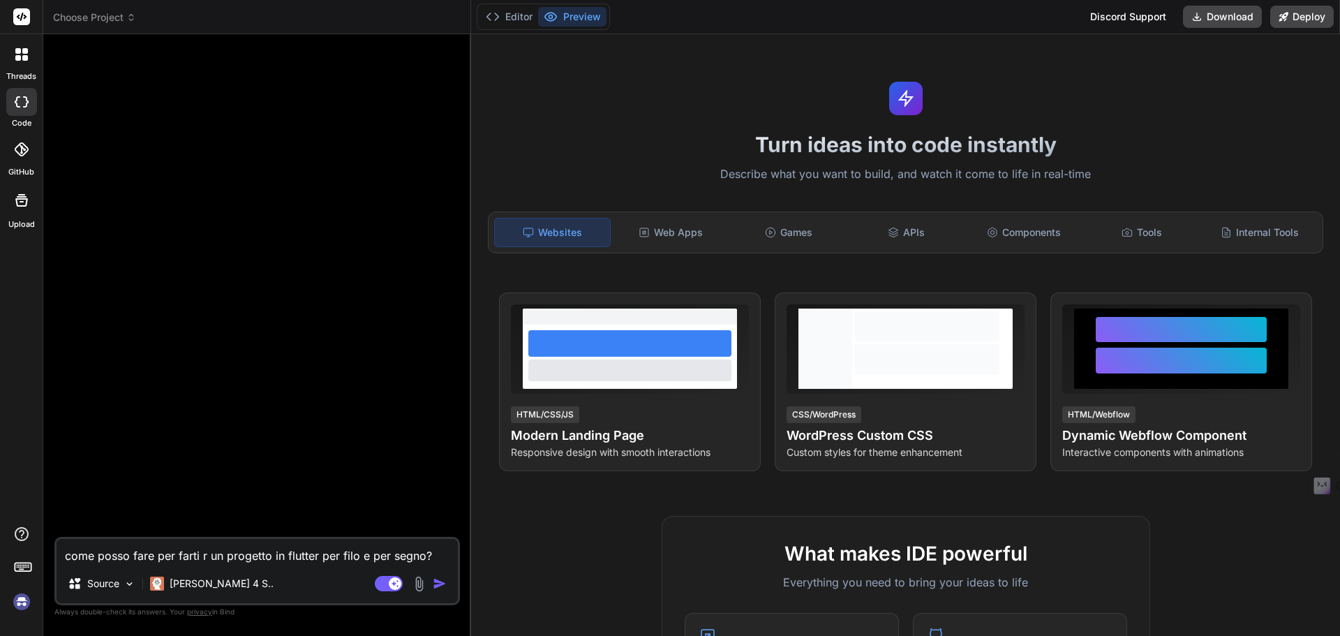
type textarea "come posso fare per farti ri un progetto in flutter per filo e per segno?"
type textarea "x"
type textarea "come posso fare per farti ris un progetto in flutter per filo e per segno?"
type textarea "x"
type textarea "come posso fare per farti risc un progetto in flutter per filo e per segno?"
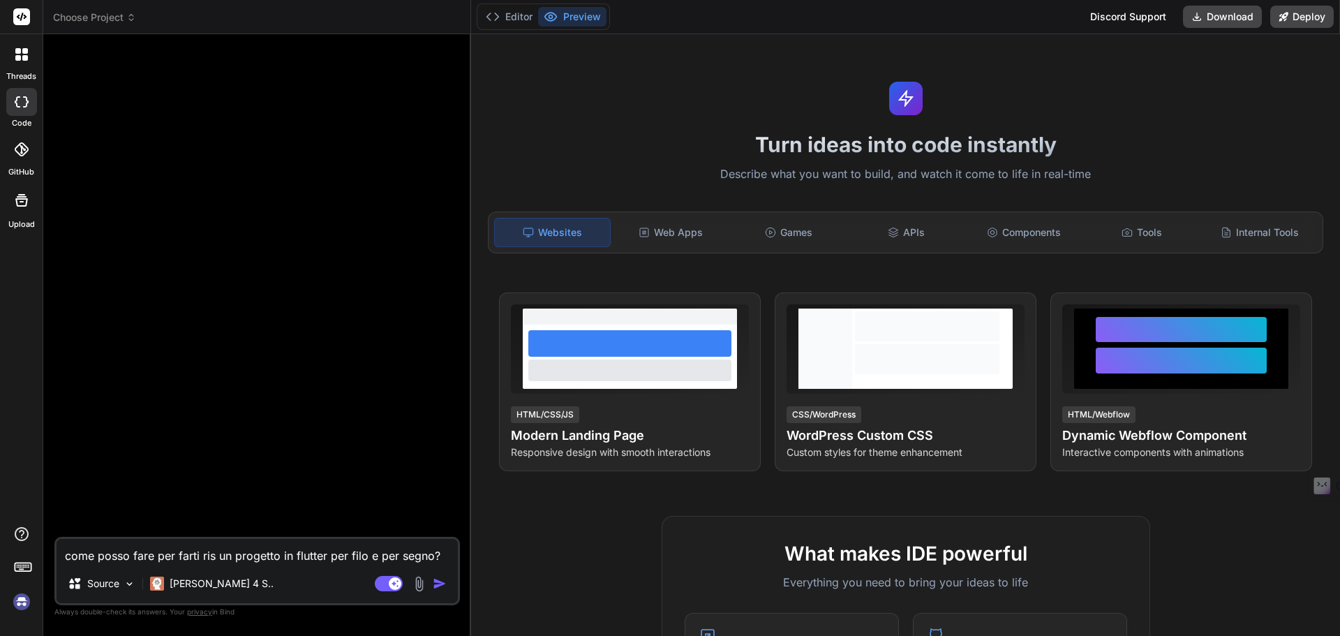
type textarea "x"
type textarea "come posso fare per farti riscr un progetto in flutter per filo e per segno?"
type textarea "x"
type textarea "come posso fare per farti riscri un progetto in flutter per filo e per segno?"
type textarea "x"
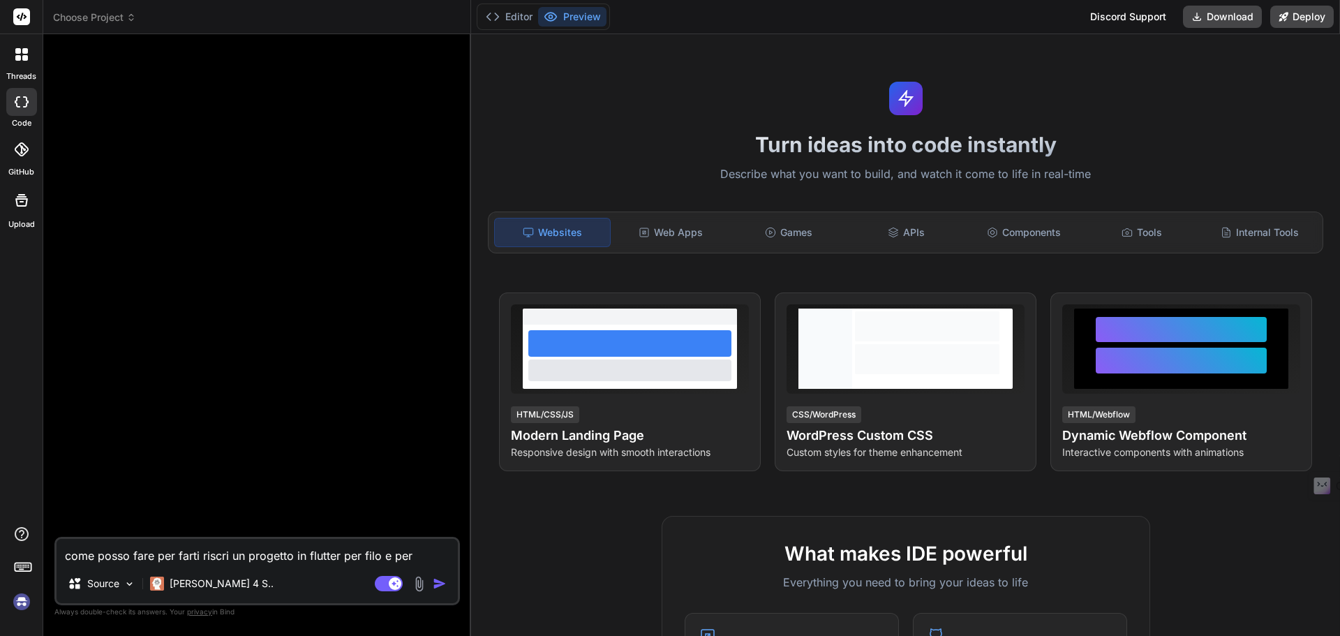
type textarea "come posso fare per farti riscriv un progetto in flutter per filo e per segno?"
type textarea "x"
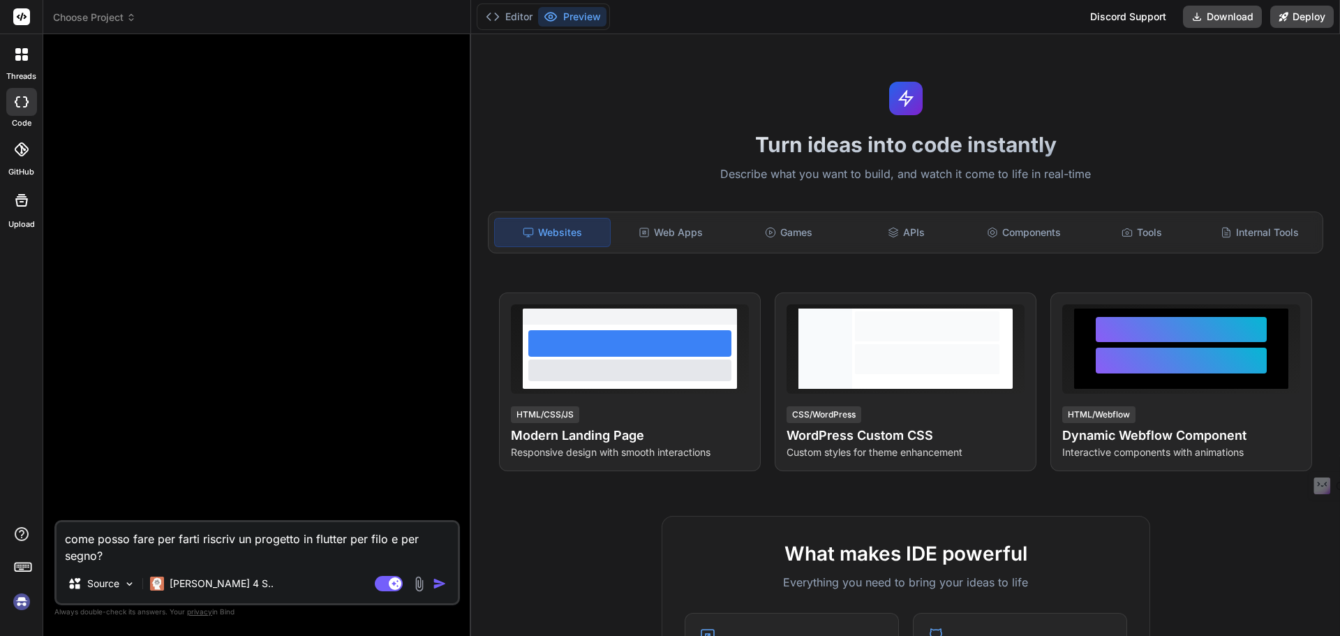
type textarea "come posso fare per farti riscrive un progetto in flutter per filo e per segno?"
type textarea "x"
type textarea "come posso fare per farti riscriver un progetto in flutter per filo e per segno?"
type textarea "x"
type textarea "come posso fare per farti riscrivere un progetto in flutter per filo e per segn…"
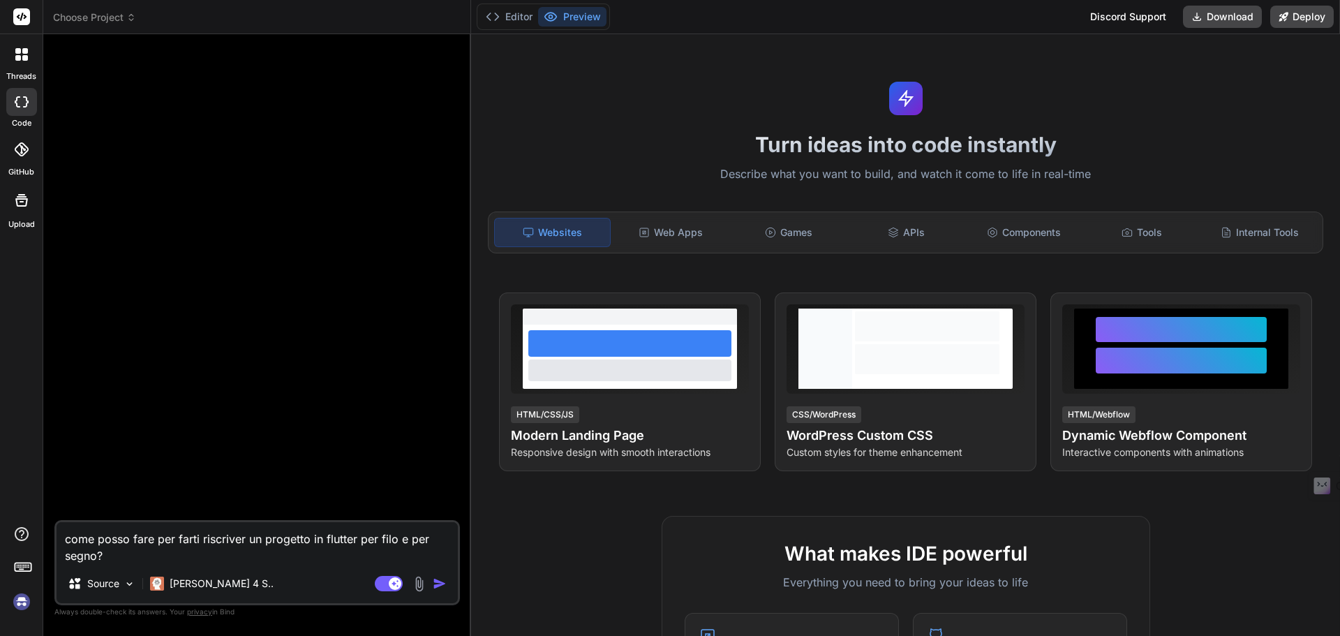
type textarea "x"
type textarea "come posso fare per farti riscrivere un progetto in flutter per filo e per segn…"
type textarea "x"
type textarea "come posso fare per farti riscrivere un progetto in flutter per filo e per segn…"
type textarea "x"
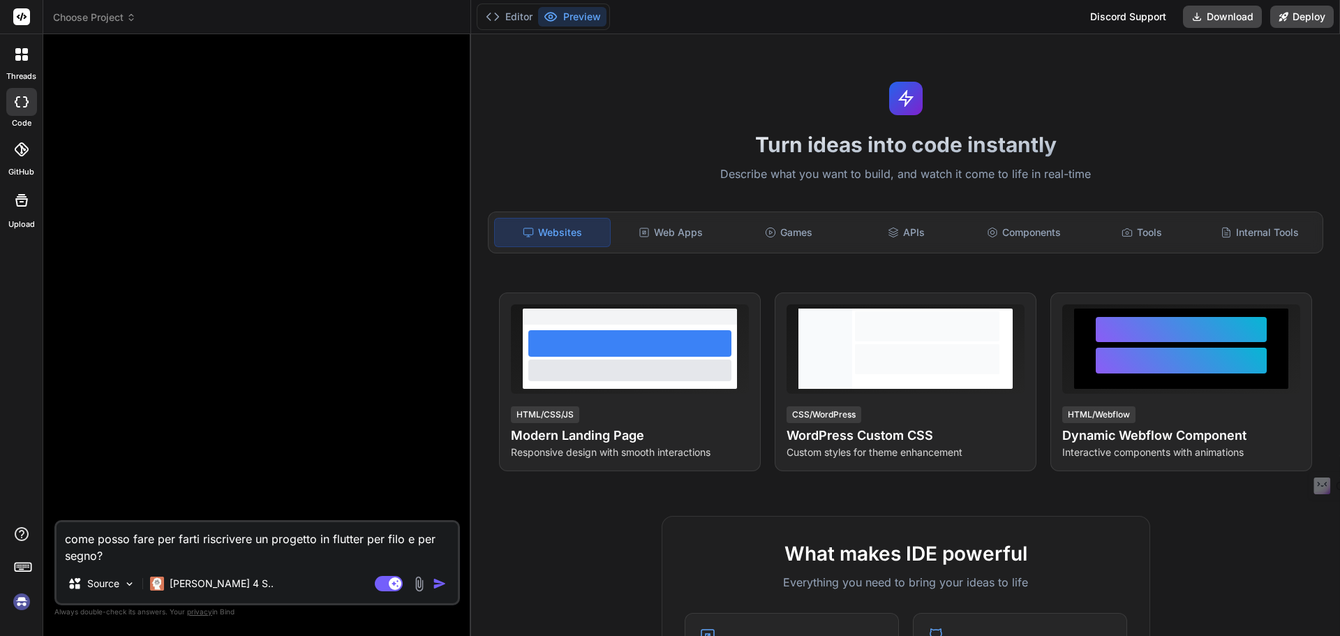
click at [320, 548] on textarea "come posso fare per farti riscrivere un progetto in flutter per filo e per segn…" at bounding box center [257, 543] width 401 height 42
type textarea "come posso fare per farti riscrivere un progetto in flutter per filo e per segn…"
type textarea "x"
type textarea "come posso fare per farti riscrivere un progetto in flutter per filo e per segn…"
type textarea "x"
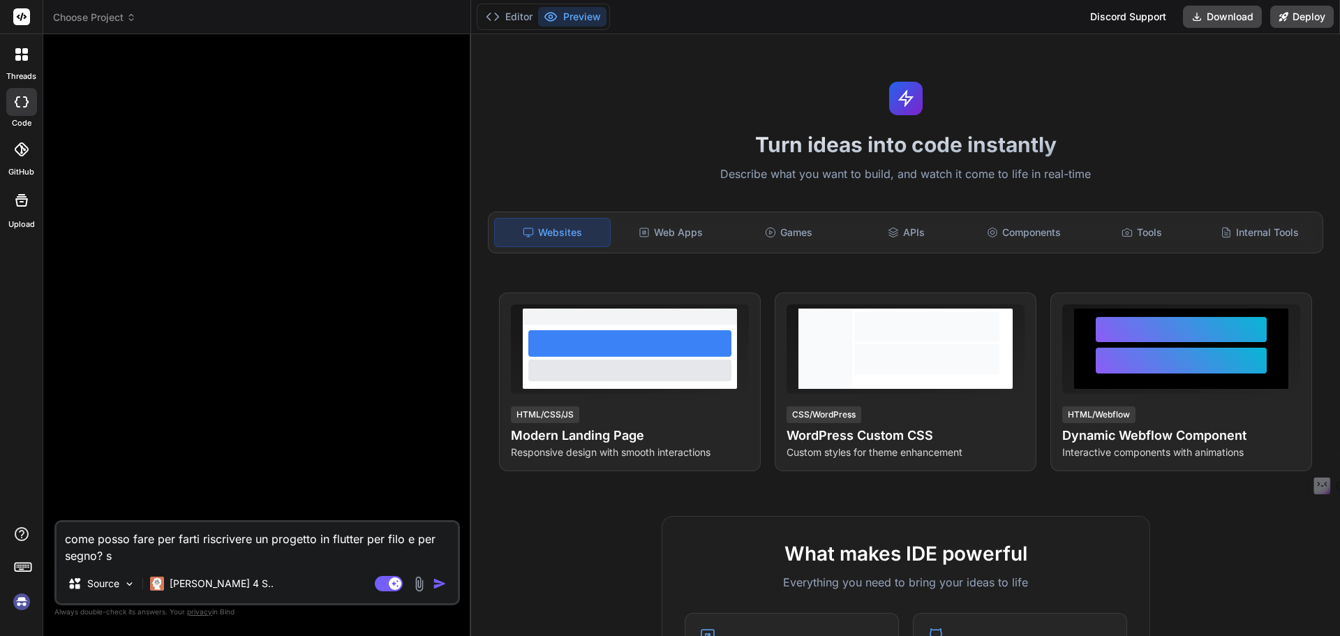
type textarea "come posso fare per farti riscrivere un progetto in flutter per filo e per segn…"
type textarea "x"
type textarea "come posso fare per farti riscrivere un progetto in flutter per filo e per segn…"
type textarea "x"
type textarea "come posso fare per farti riscrivere un progetto in flutter per filo e per segn…"
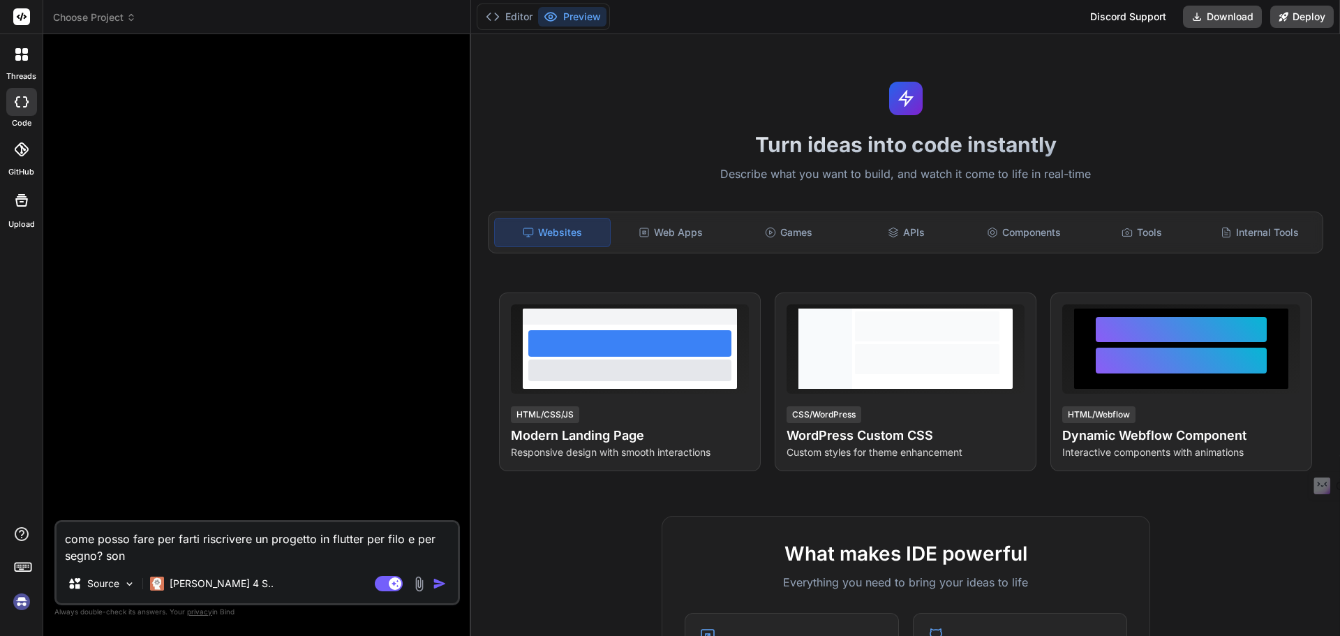
type textarea "x"
type textarea "come posso fare per farti riscrivere un progetto in flutter per filo e per segn…"
type textarea "x"
type textarea "come posso fare per farti riscrivere un progetto in flutter per filo e per segn…"
type textarea "x"
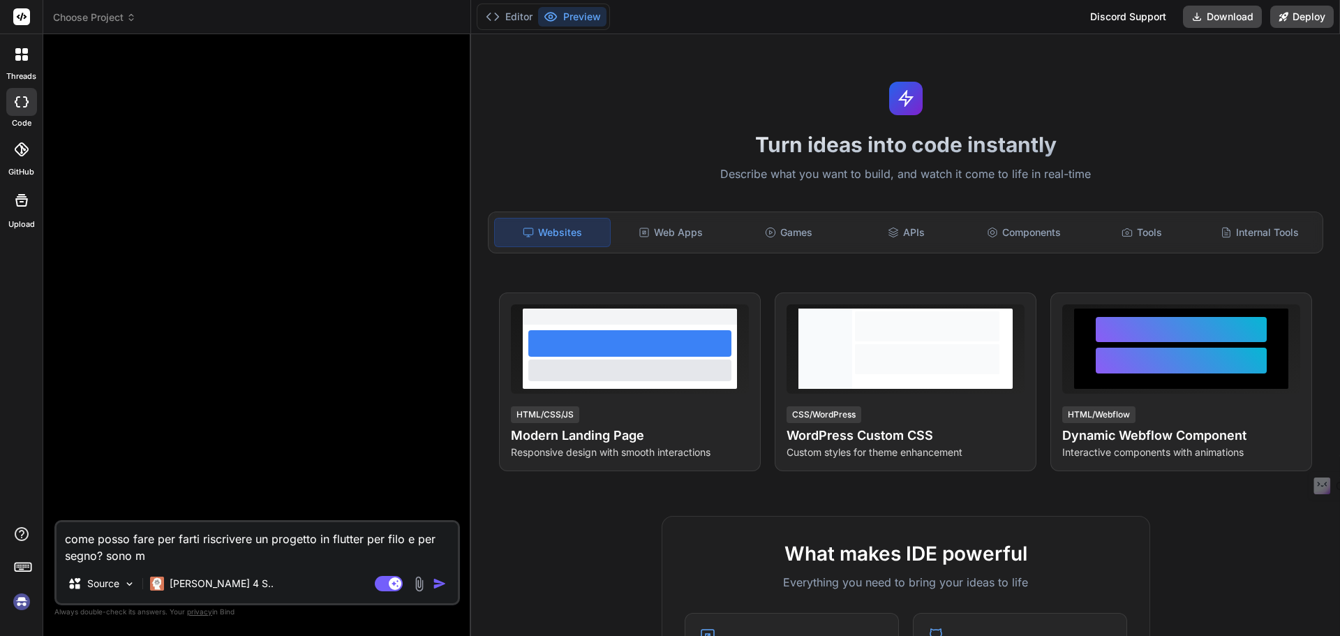
type textarea "come posso fare per farti riscrivere un progetto in flutter per filo e per segn…"
click at [304, 553] on textarea "come posso fare per farti riscrivere un progetto in flutter per filo e per segn…" at bounding box center [257, 543] width 401 height 42
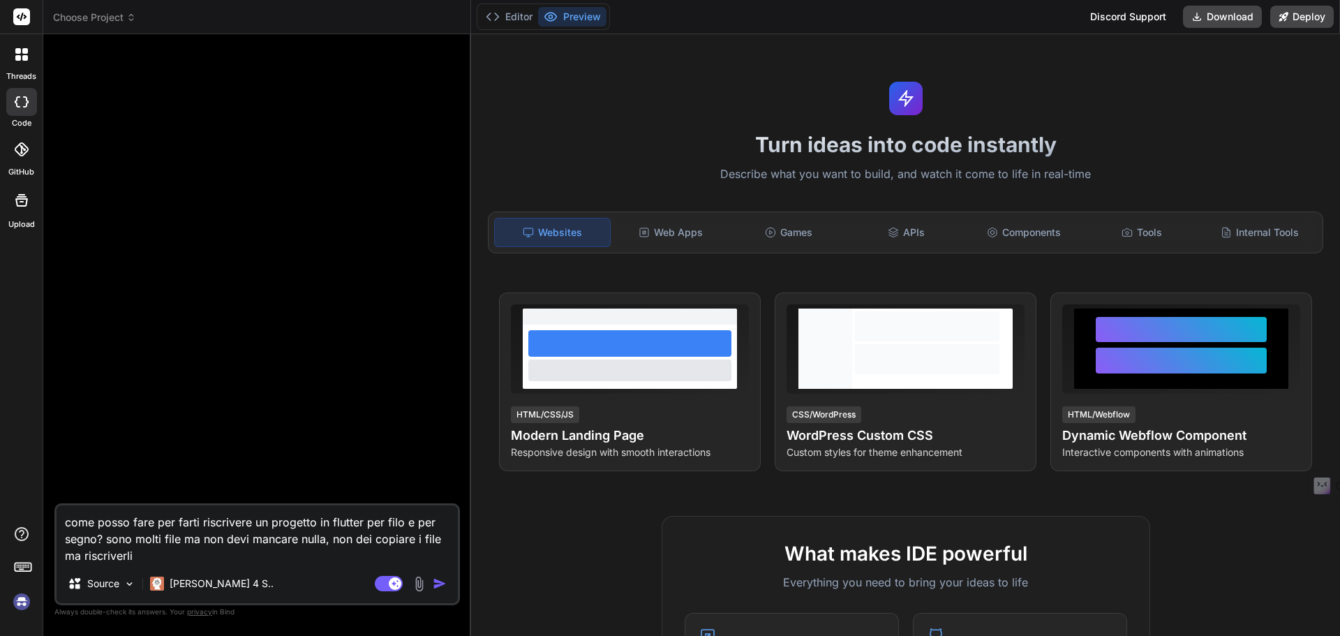
click at [439, 586] on img "button" at bounding box center [440, 584] width 14 height 14
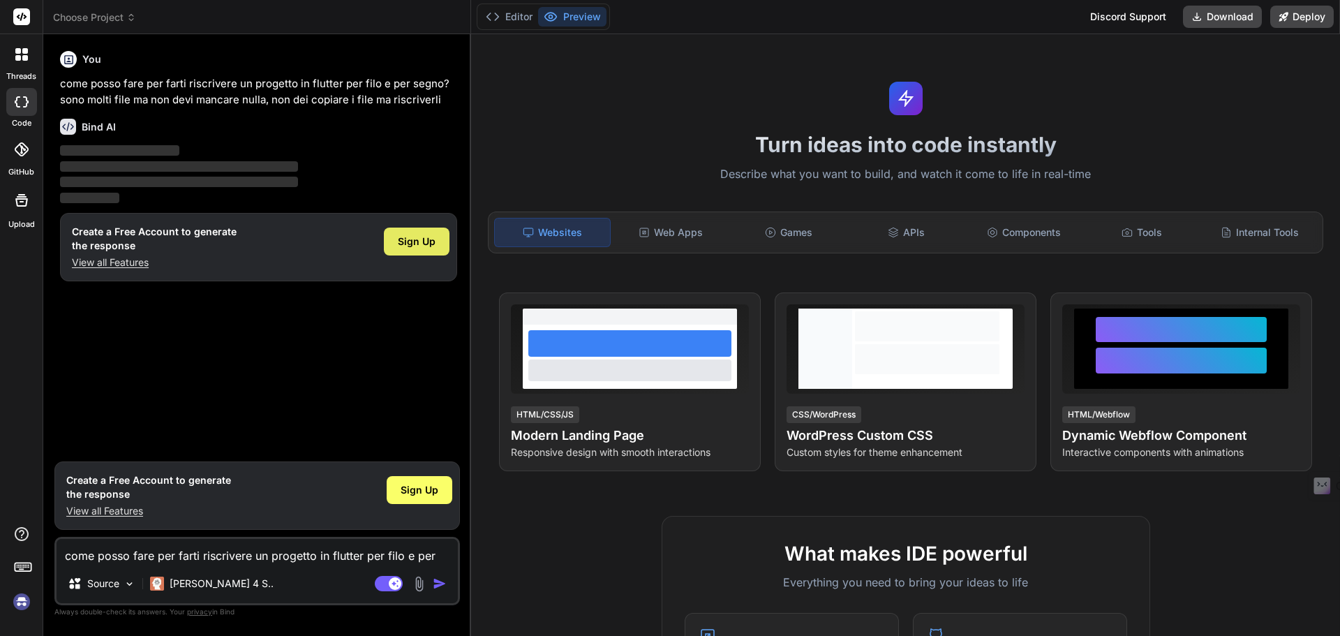
click at [420, 246] on span "Sign Up" at bounding box center [417, 242] width 38 height 14
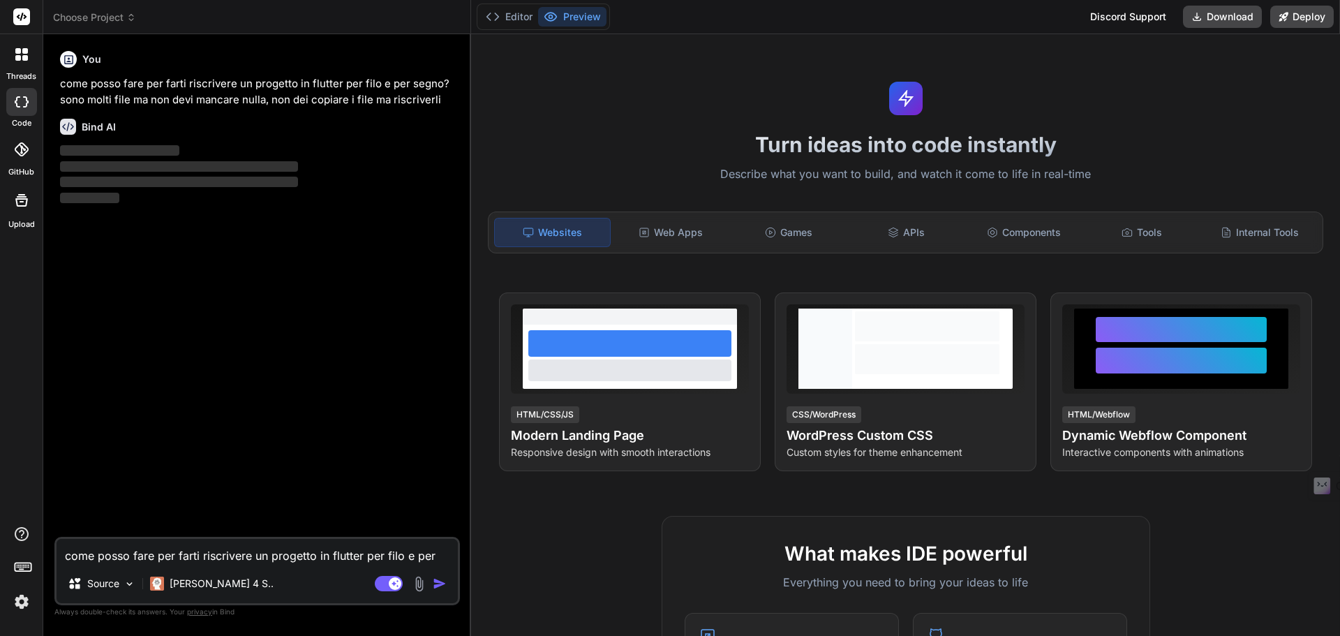
click at [33, 202] on div at bounding box center [22, 201] width 34 height 34
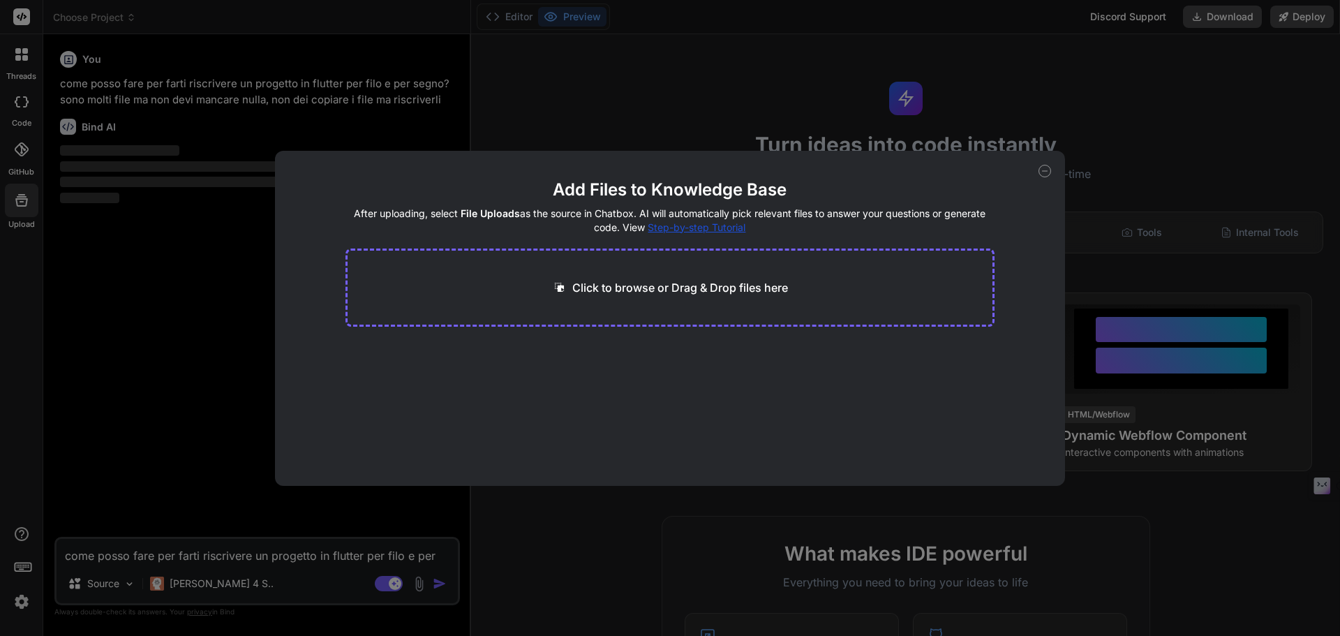
click at [1044, 172] on icon at bounding box center [1045, 171] width 13 height 13
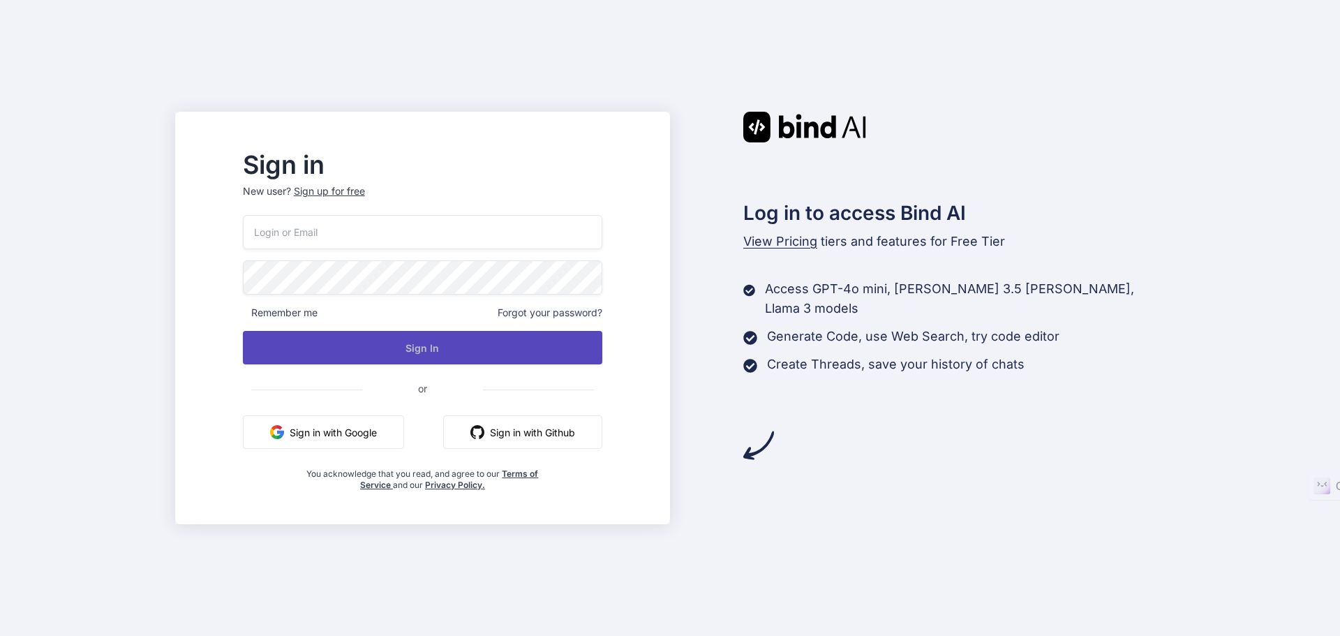
type input "collaroaniello@outlook.it"
click at [528, 340] on button "Sign In" at bounding box center [423, 348] width 360 height 34
click at [503, 360] on button "Sign In" at bounding box center [423, 348] width 360 height 34
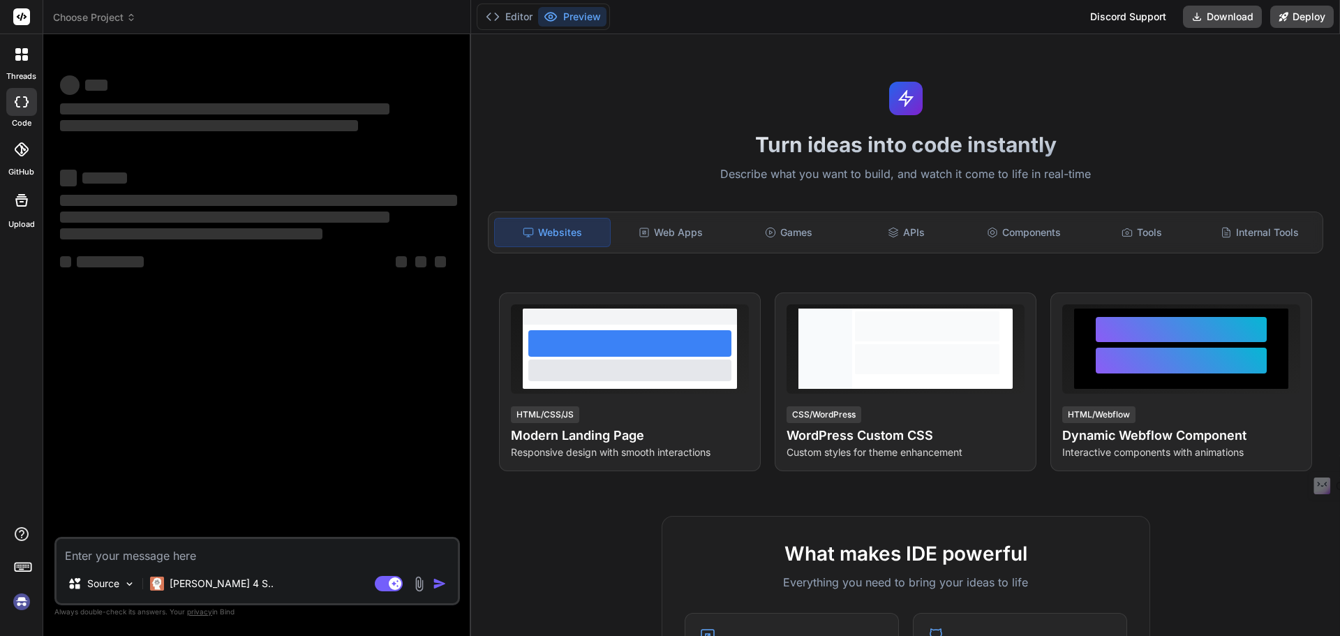
type textarea "x"
